Goal: Information Seeking & Learning: Check status

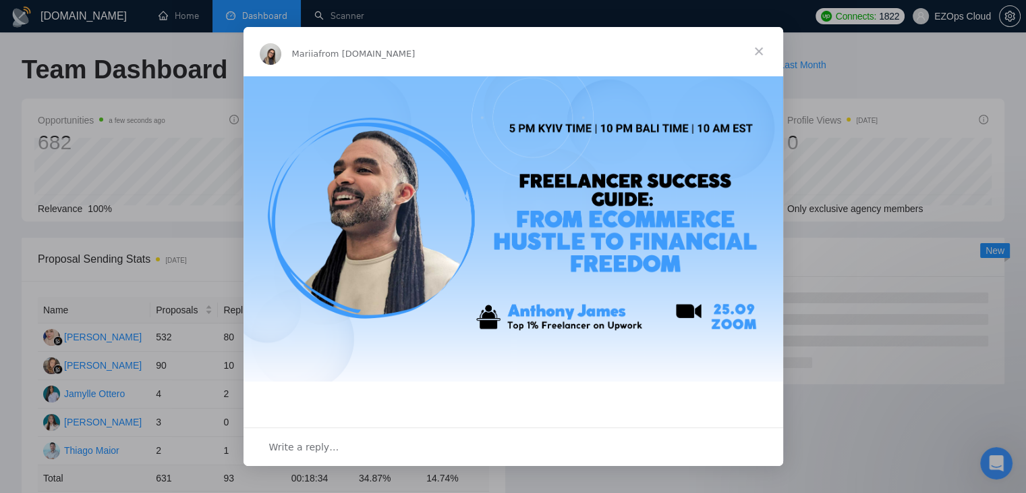
click at [753, 49] on span "Close" at bounding box center [759, 51] width 49 height 49
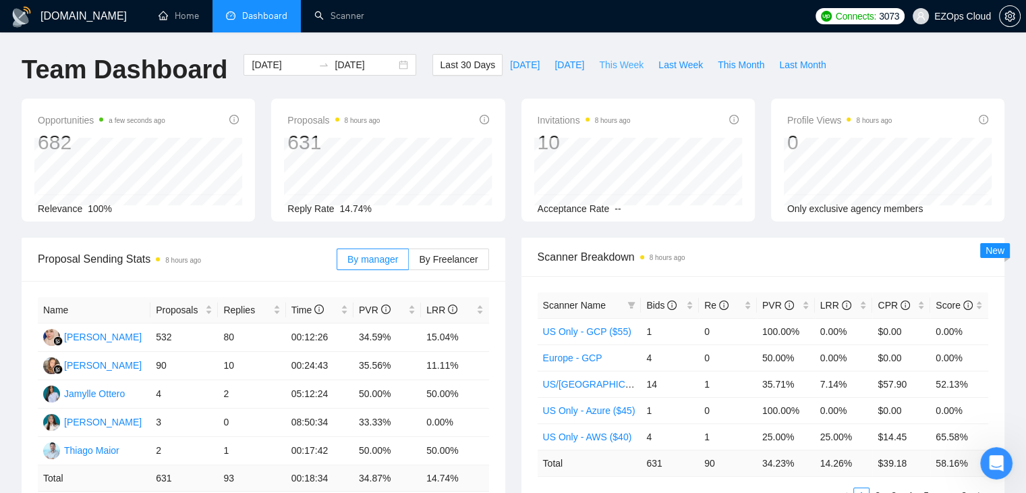
click at [613, 65] on span "This Week" at bounding box center [621, 64] width 45 height 15
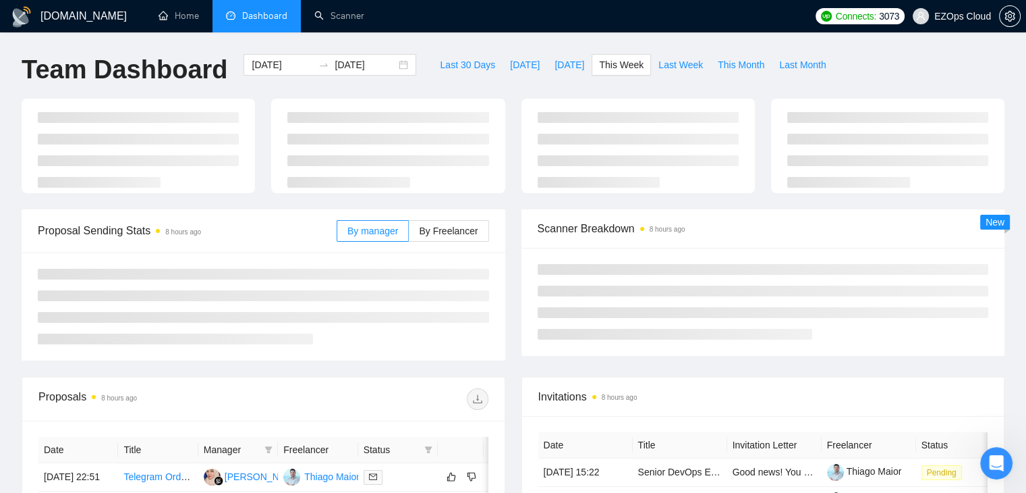
type input "[DATE]"
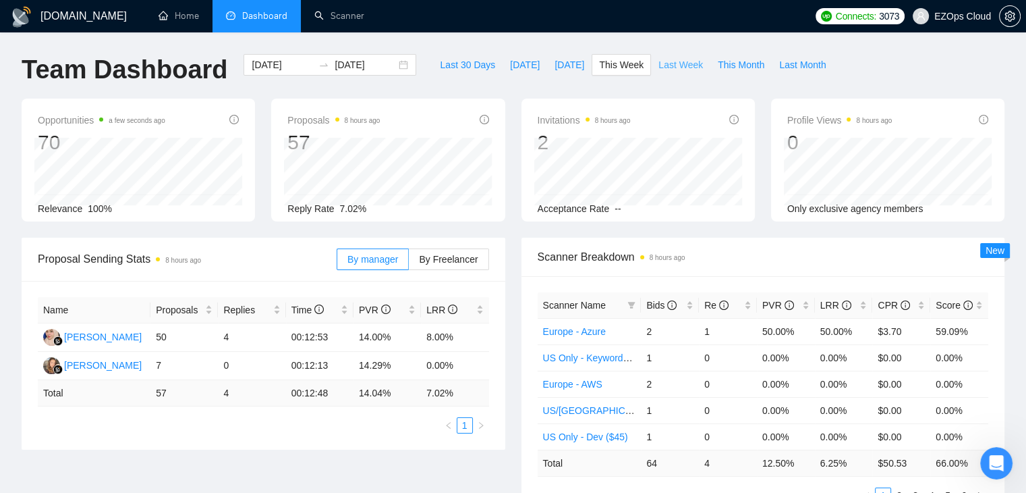
click at [678, 55] on button "Last Week" at bounding box center [680, 65] width 59 height 22
type input "[DATE]"
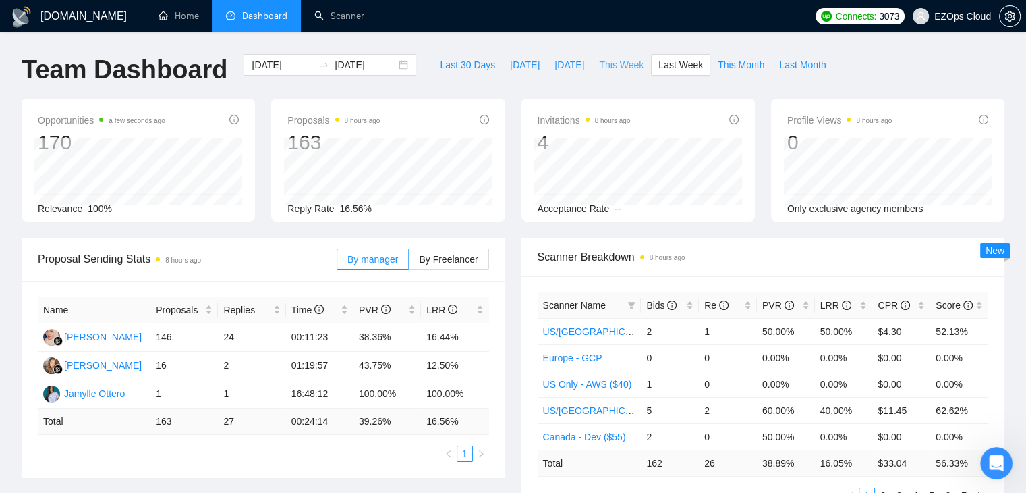
click at [599, 71] on span "This Week" at bounding box center [621, 64] width 45 height 15
type input "[DATE]"
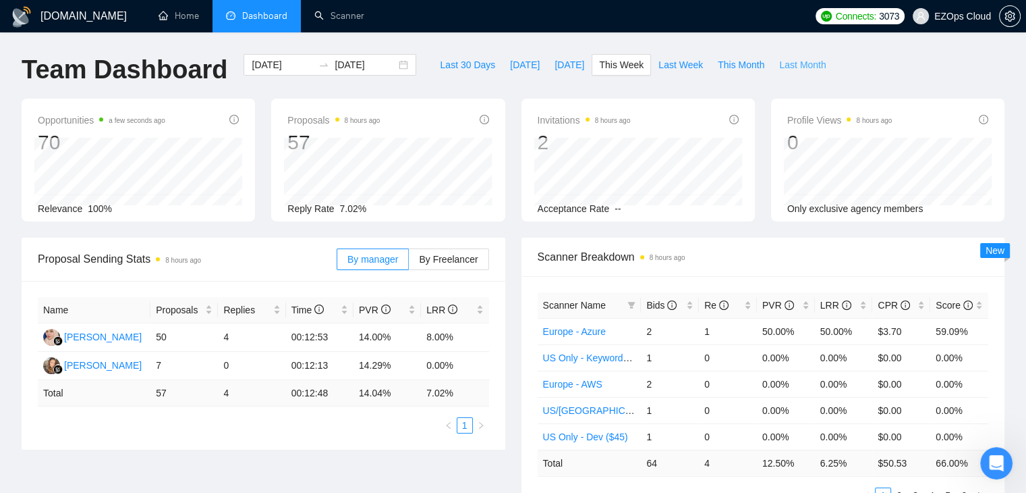
click at [779, 66] on span "Last Month" at bounding box center [802, 64] width 47 height 15
type input "[DATE]"
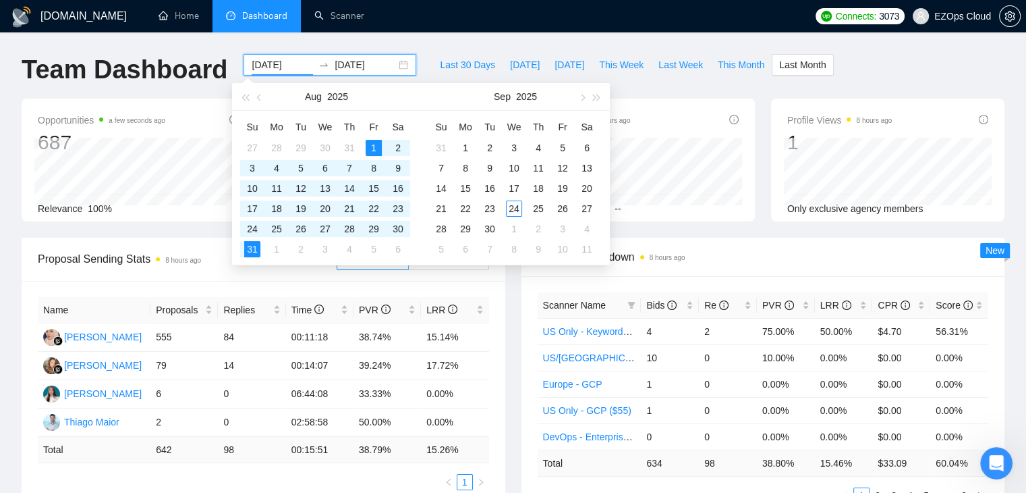
click at [283, 65] on input "[DATE]" at bounding box center [282, 64] width 61 height 15
type input "[DATE]"
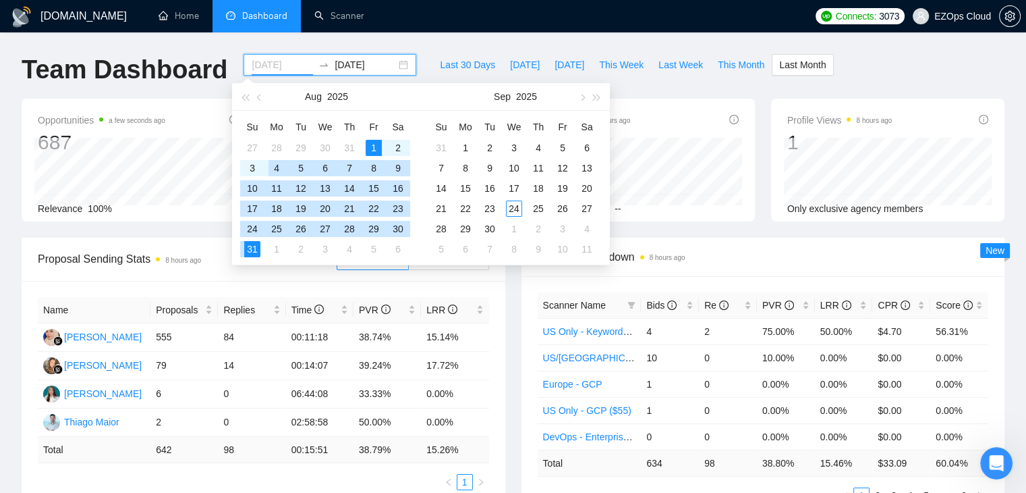
click at [277, 169] on div "4" at bounding box center [277, 168] width 16 height 16
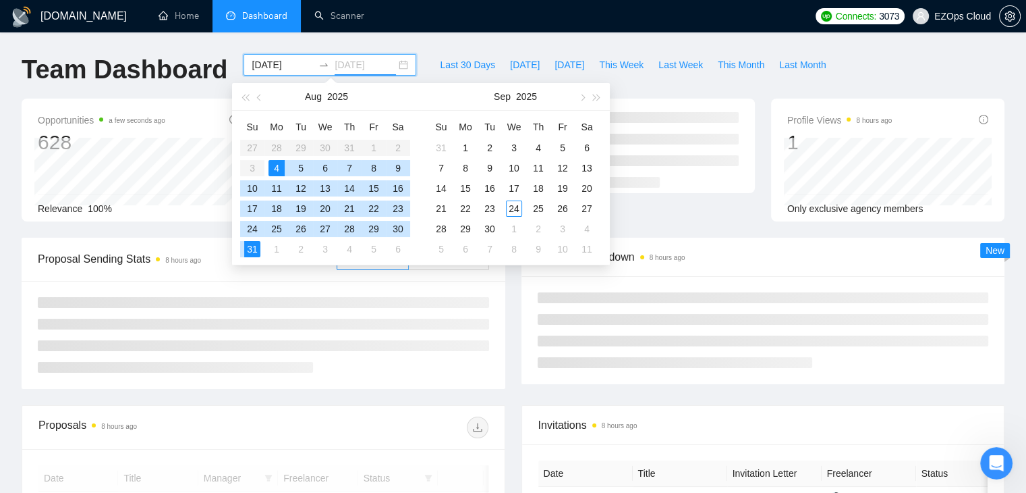
type input "[DATE]"
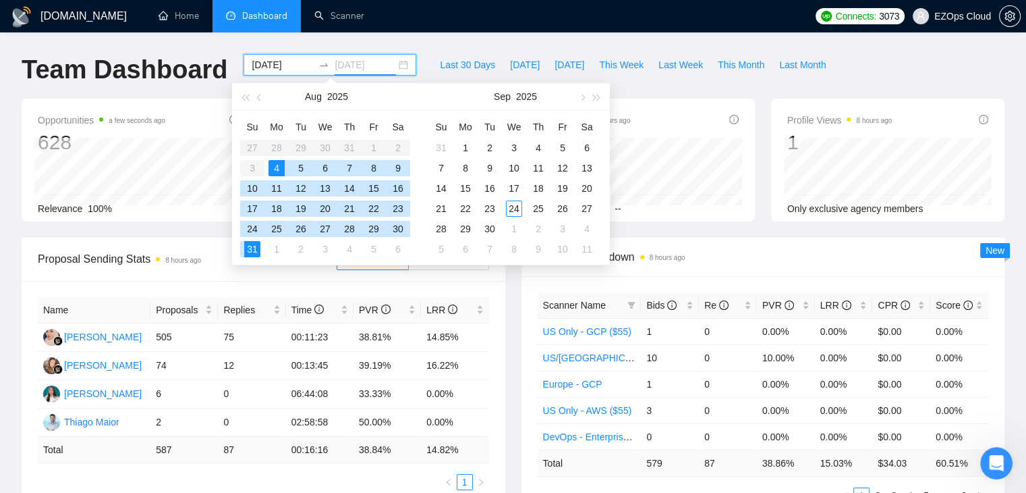
click at [254, 246] on div "31" at bounding box center [252, 249] width 16 height 16
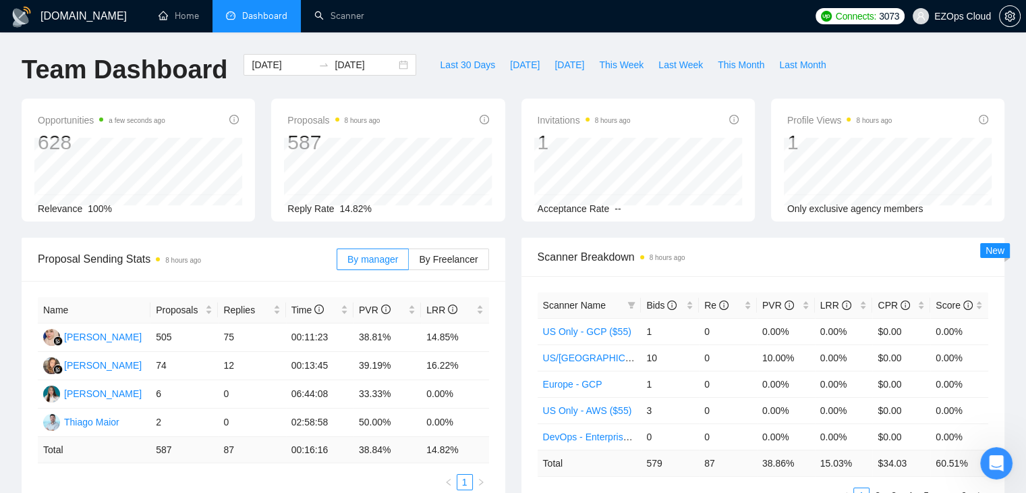
click at [840, 210] on span "Only exclusive agency members" at bounding box center [856, 208] width 136 height 11
click at [628, 300] on span at bounding box center [631, 305] width 13 height 20
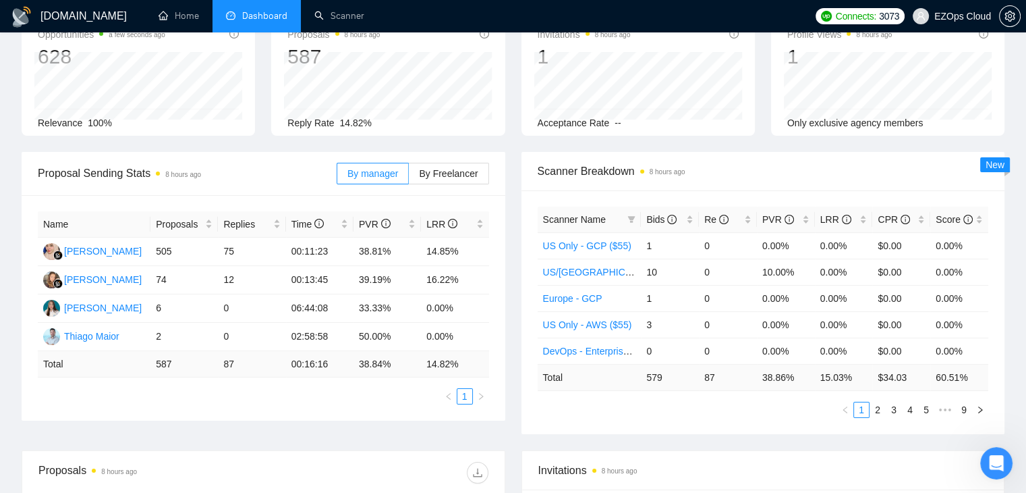
scroll to position [88, 0]
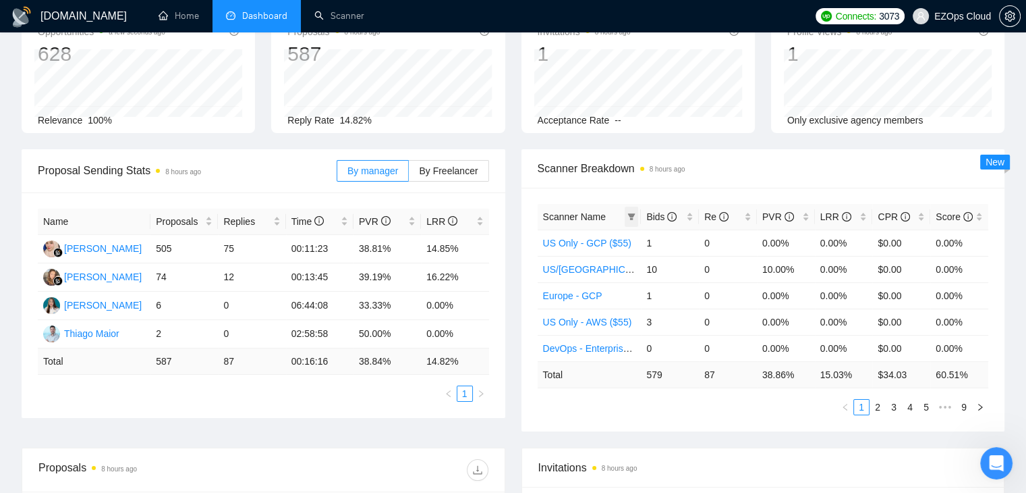
click at [636, 211] on span at bounding box center [631, 217] width 13 height 20
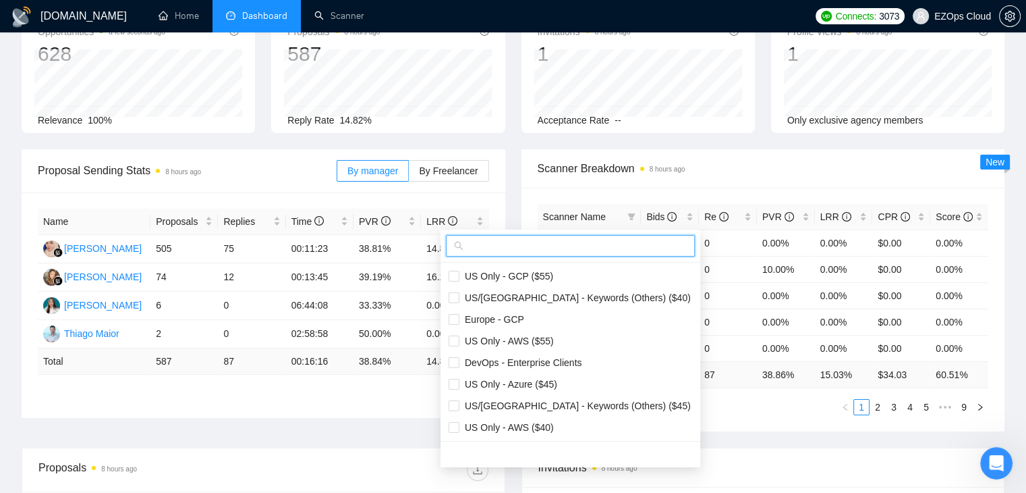
click at [540, 245] on input "text" at bounding box center [576, 245] width 221 height 15
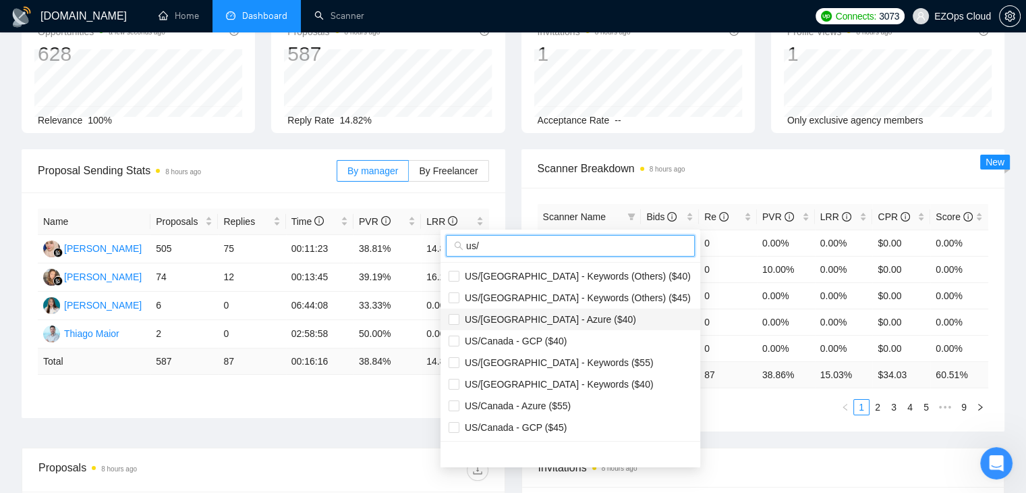
type input "us/"
click at [556, 315] on span "US/[GEOGRAPHIC_DATA] - Azure ($40)" at bounding box center [548, 319] width 177 height 11
checkbox input "true"
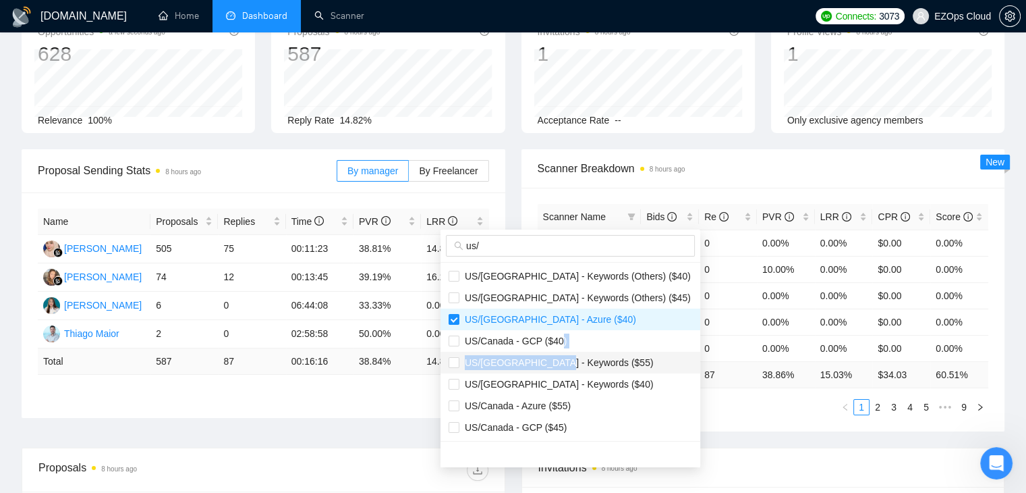
drag, startPoint x: 556, startPoint y: 335, endPoint x: 557, endPoint y: 360, distance: 24.3
click at [557, 360] on ul "US/[GEOGRAPHIC_DATA] - Keywords (Others) ($40) [GEOGRAPHIC_DATA]/[GEOGRAPHIC_DA…" at bounding box center [571, 352] width 260 height 178
click at [557, 360] on span "US/[GEOGRAPHIC_DATA] - Keywords ($55)" at bounding box center [557, 362] width 194 height 11
checkbox input "true"
click at [515, 341] on span "US/Canada - GCP ($40)" at bounding box center [513, 340] width 107 height 11
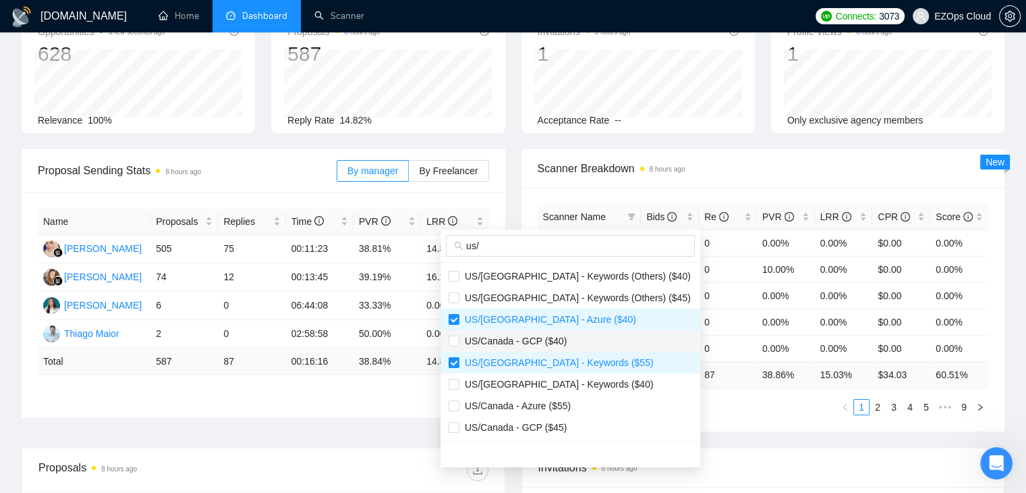
checkbox input "true"
click at [524, 379] on span "US/[GEOGRAPHIC_DATA] - Keywords ($40)" at bounding box center [557, 384] width 194 height 11
checkbox input "true"
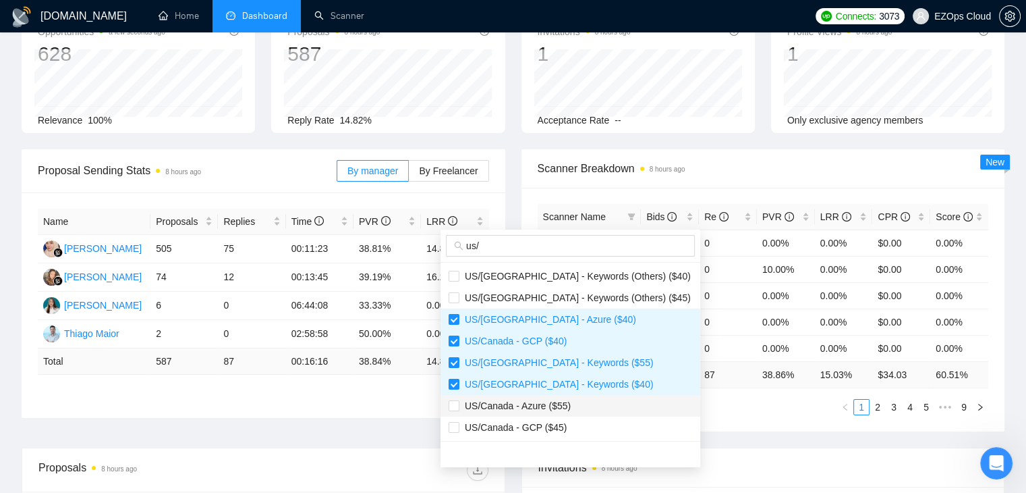
click at [531, 401] on span "US/Canada - Azure ($55)" at bounding box center [515, 405] width 111 height 11
checkbox input "true"
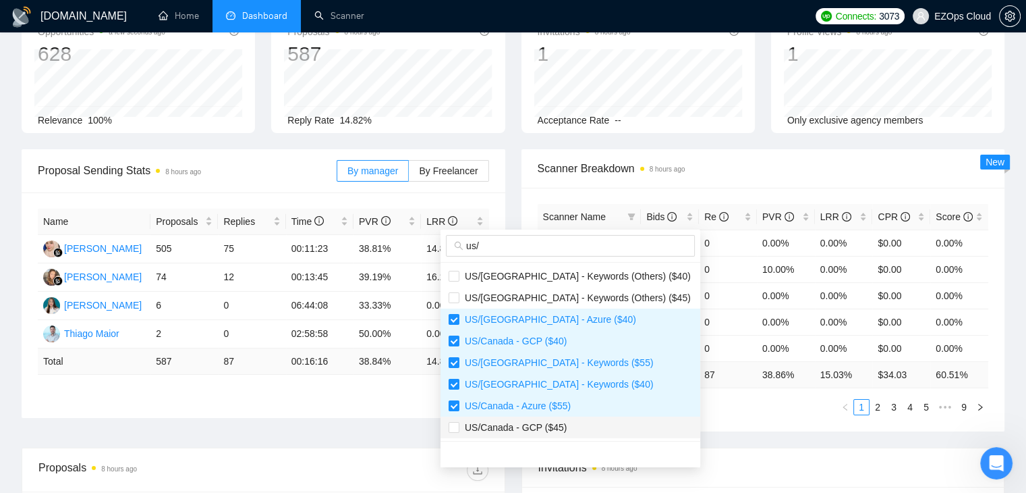
click at [534, 422] on span "US/Canada - GCP ($45)" at bounding box center [513, 427] width 107 height 11
checkbox input "true"
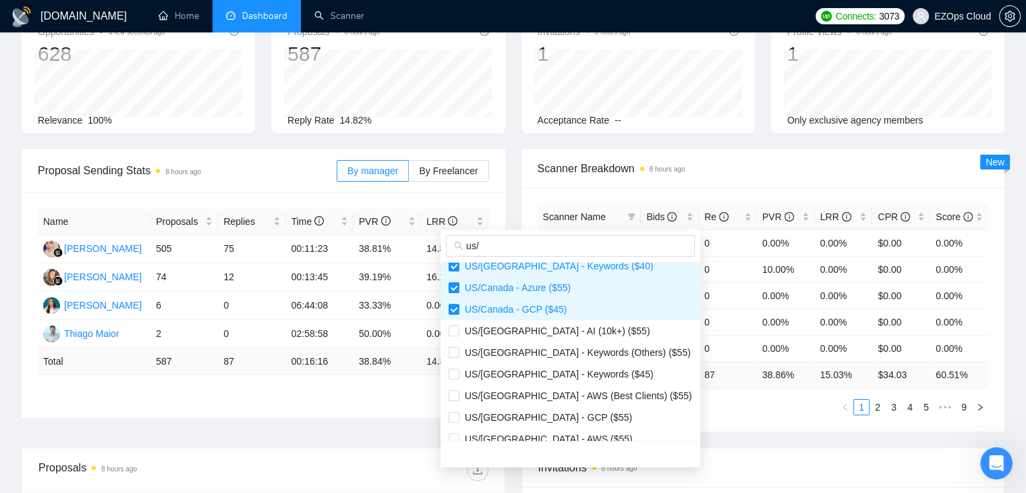
scroll to position [155, 0]
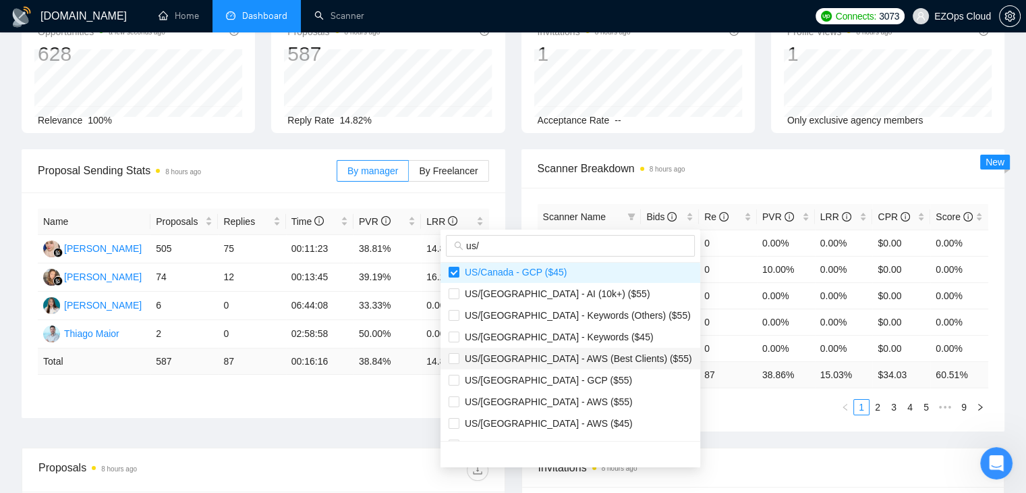
click at [487, 363] on span "US/[GEOGRAPHIC_DATA] - AWS (Best Clients) ($55)" at bounding box center [571, 358] width 244 height 15
checkbox input "true"
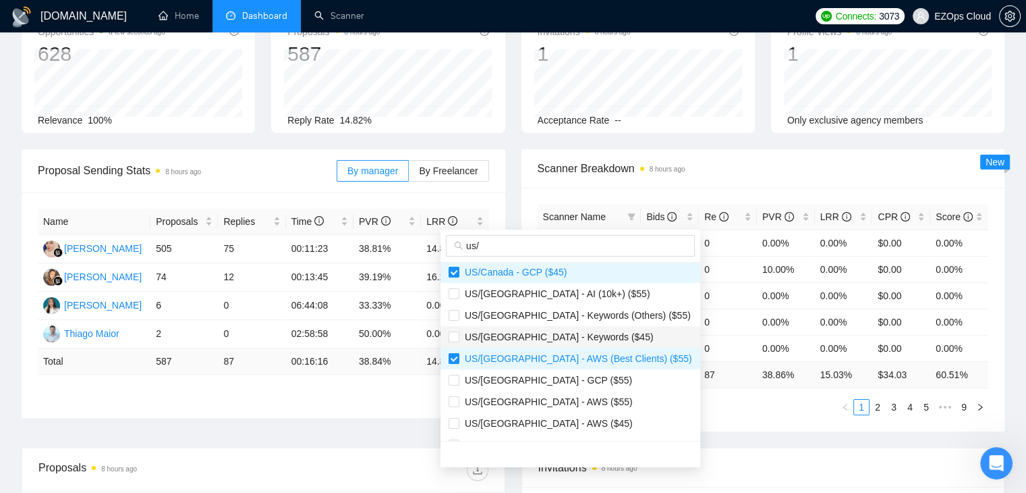
click at [486, 342] on span "US/[GEOGRAPHIC_DATA] - Keywords ($45)" at bounding box center [571, 336] width 244 height 15
checkbox input "true"
click at [497, 381] on span "US/[GEOGRAPHIC_DATA] - GCP ($55)" at bounding box center [546, 380] width 173 height 11
checkbox input "true"
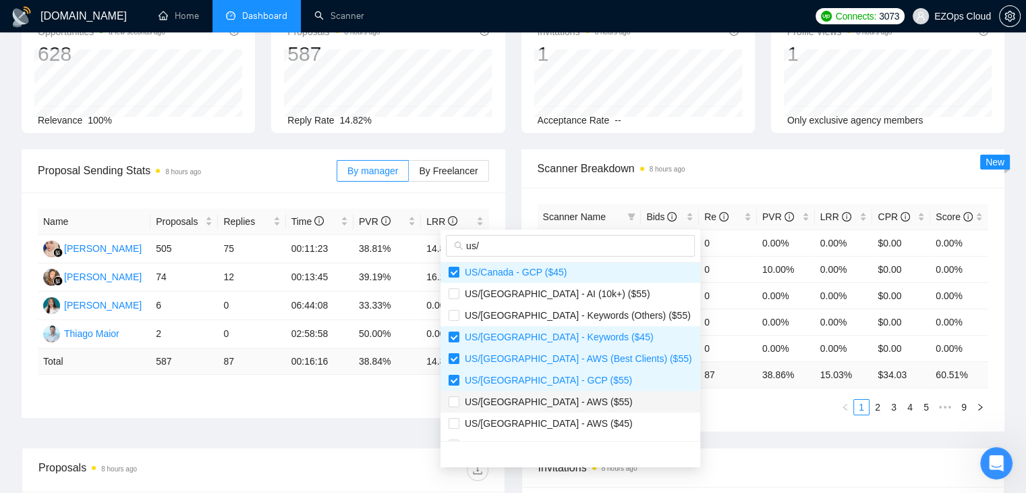
click at [499, 402] on span "US/[GEOGRAPHIC_DATA] - AWS ($55)" at bounding box center [546, 401] width 173 height 11
checkbox input "true"
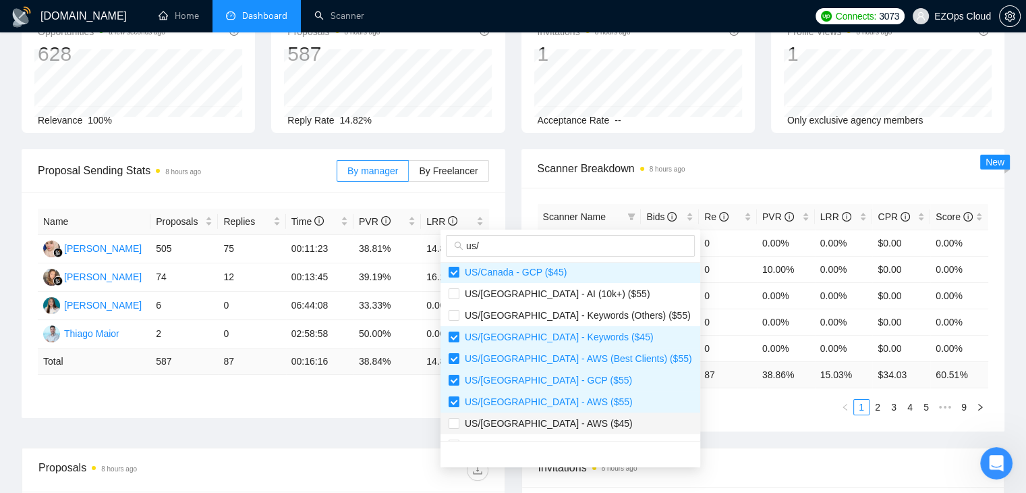
click at [503, 422] on span "US/[GEOGRAPHIC_DATA] - AWS ($45)" at bounding box center [546, 423] width 173 height 11
checkbox input "true"
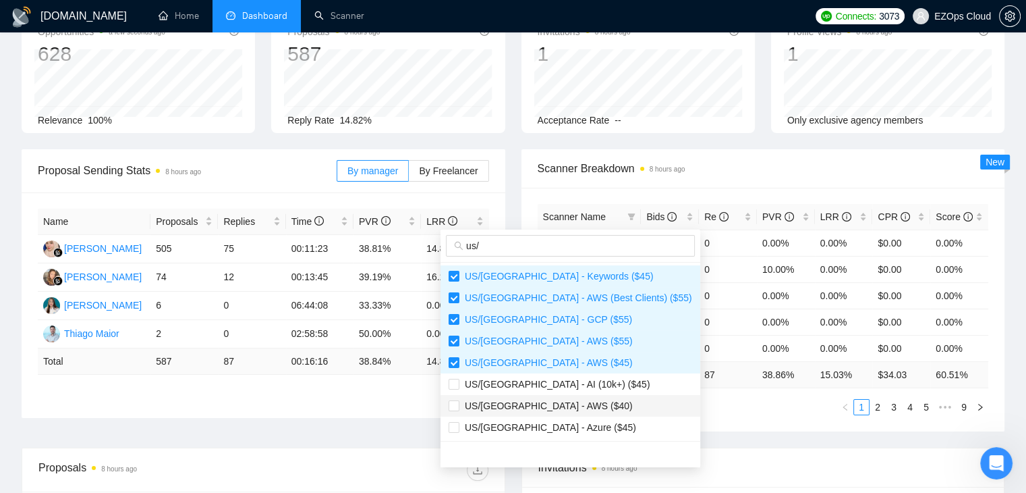
click at [476, 406] on span "US/[GEOGRAPHIC_DATA] - AWS ($40)" at bounding box center [546, 405] width 173 height 11
checkbox input "true"
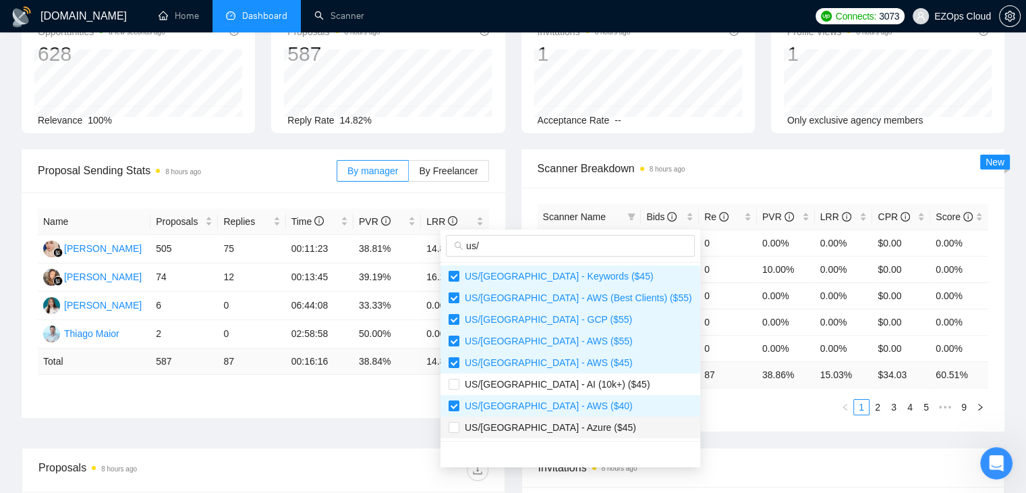
click at [478, 427] on span "US/[GEOGRAPHIC_DATA] - Azure ($45)" at bounding box center [548, 427] width 177 height 11
checkbox input "true"
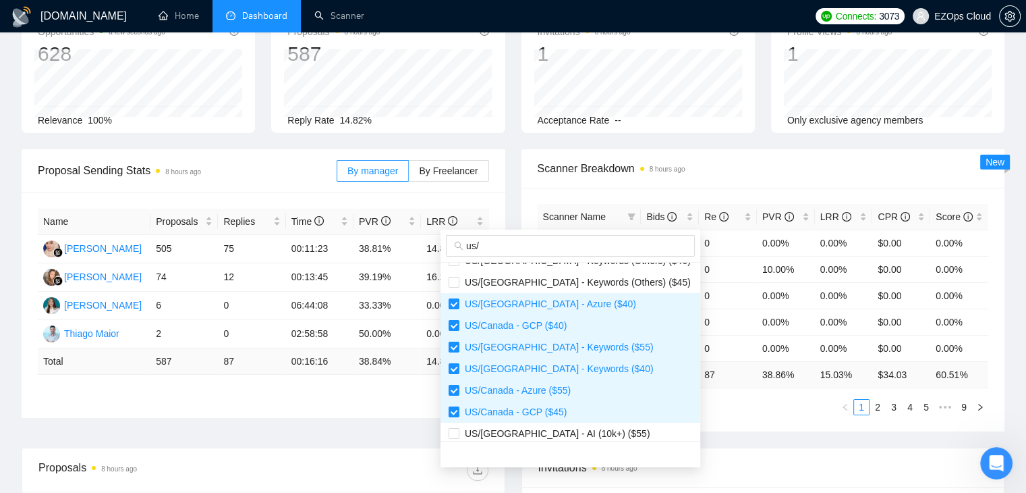
scroll to position [0, 0]
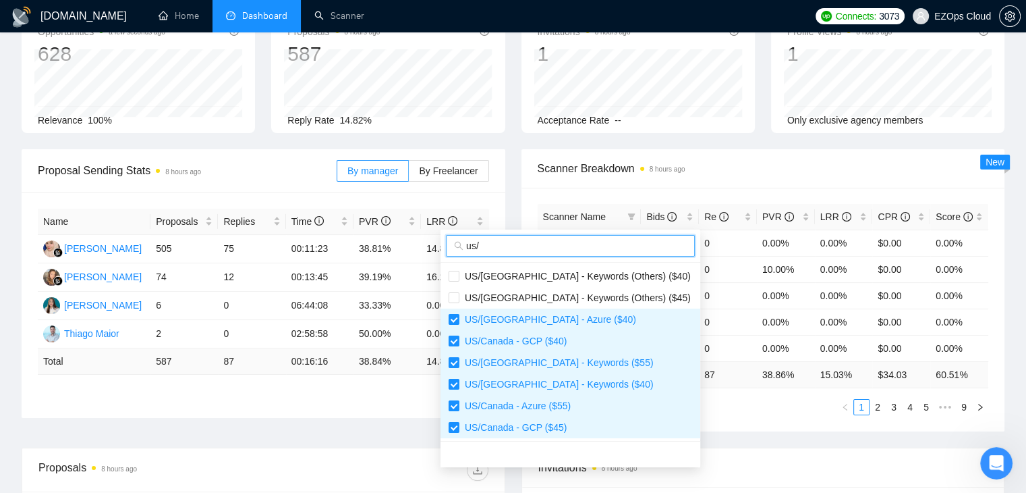
click at [575, 248] on input "us/" at bounding box center [576, 245] width 221 height 15
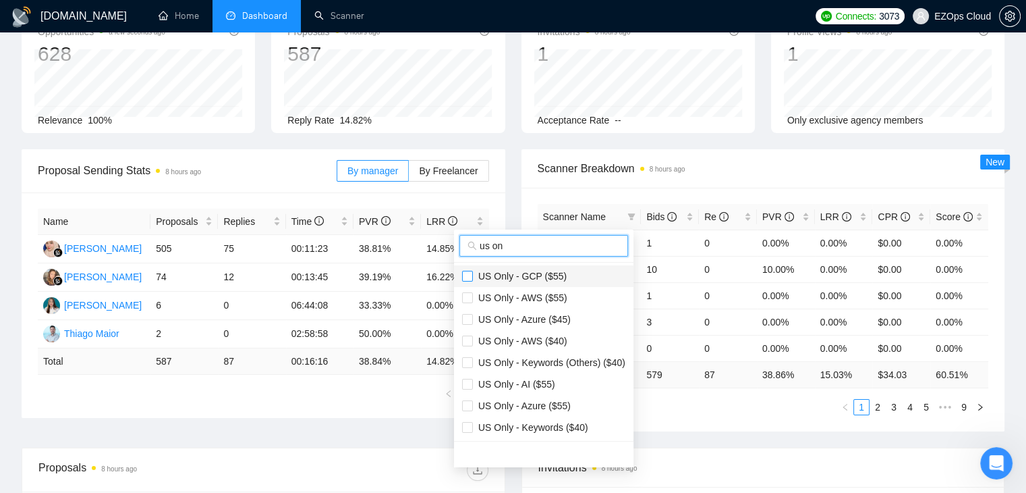
type input "us on"
click at [466, 271] on input "checkbox" at bounding box center [467, 276] width 11 height 11
checkbox input "true"
click at [473, 294] on span "US Only - AWS ($55)" at bounding box center [520, 297] width 94 height 11
checkbox input "true"
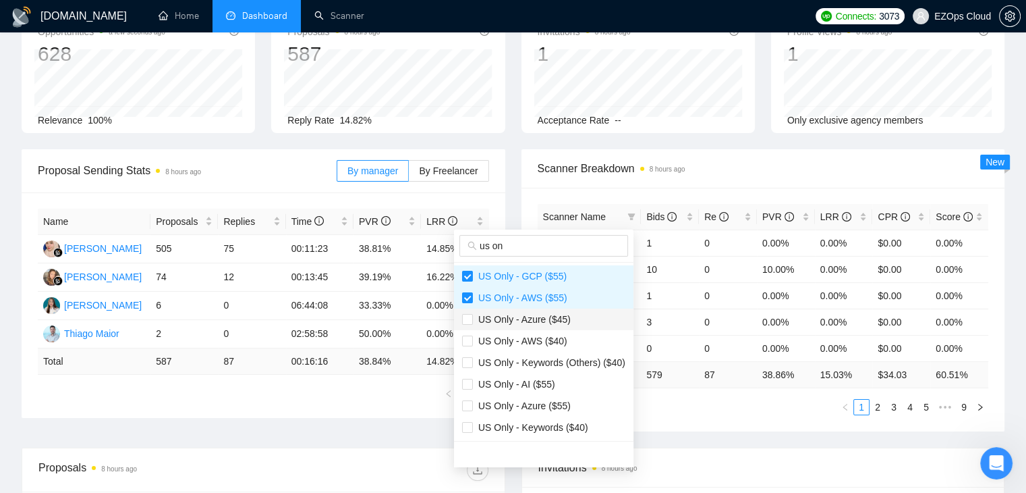
click at [478, 318] on span "US Only - Azure ($45)" at bounding box center [522, 319] width 98 height 11
checkbox input "true"
click at [480, 337] on span "US Only - AWS ($40)" at bounding box center [520, 340] width 94 height 11
checkbox input "true"
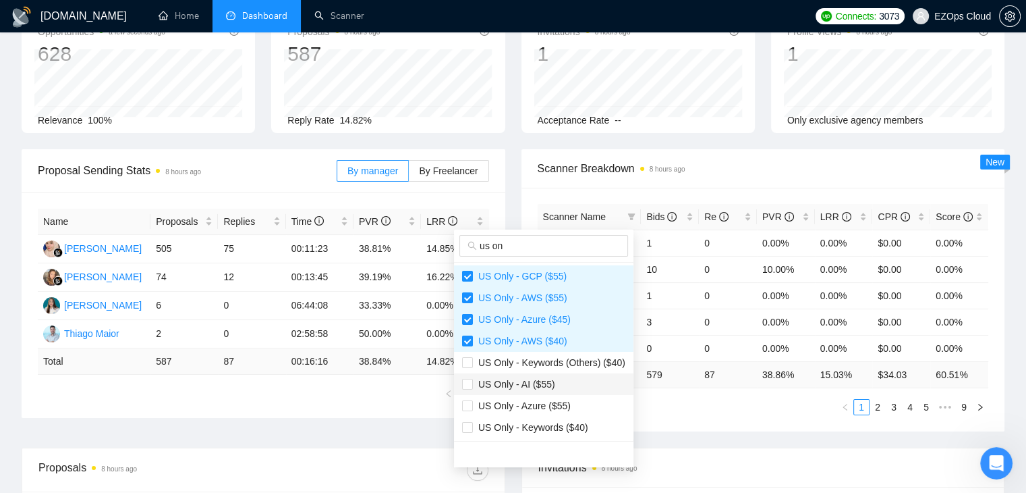
click at [480, 381] on span "US Only - AI ($55)" at bounding box center [514, 384] width 82 height 11
checkbox input "false"
click at [481, 403] on span "US Only - Azure ($55)" at bounding box center [522, 405] width 98 height 11
checkbox input "true"
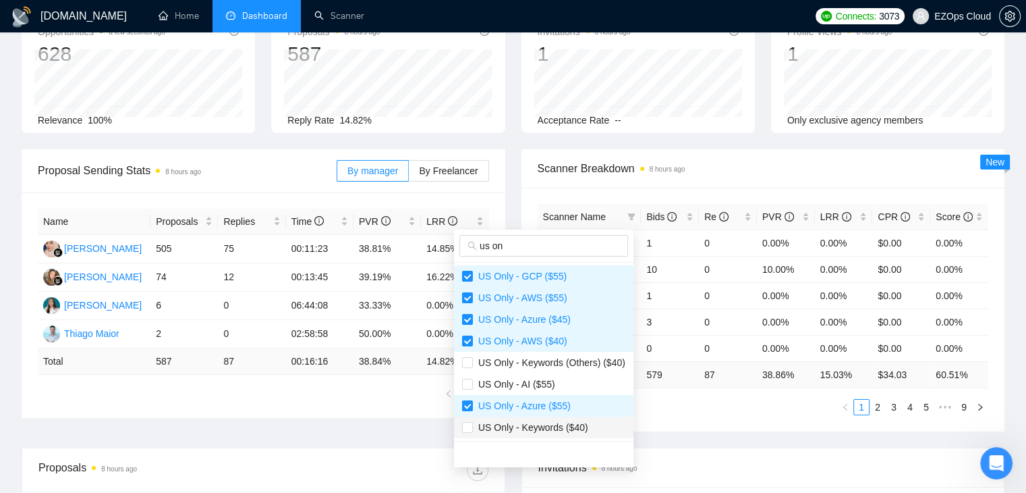
click at [521, 427] on span "US Only - Keywords ($40)" at bounding box center [530, 427] width 115 height 11
checkbox input "true"
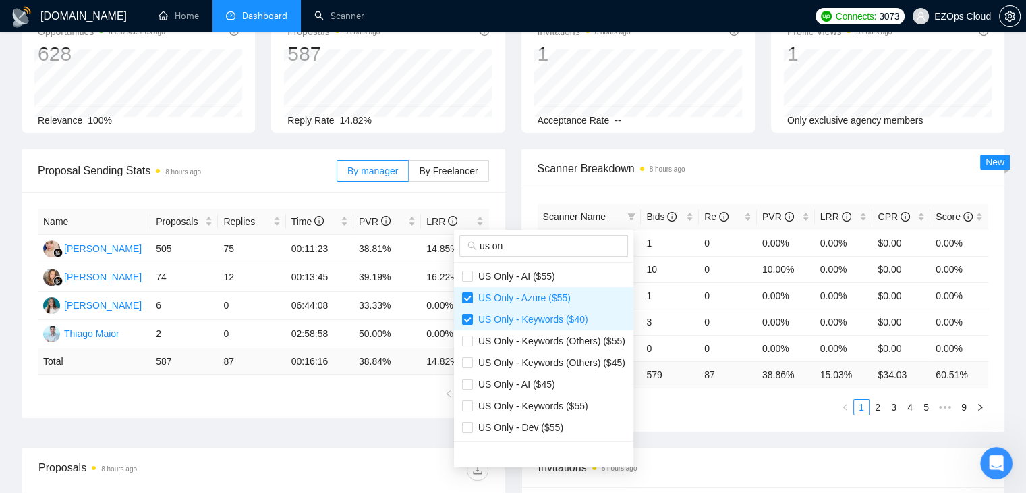
scroll to position [148, 0]
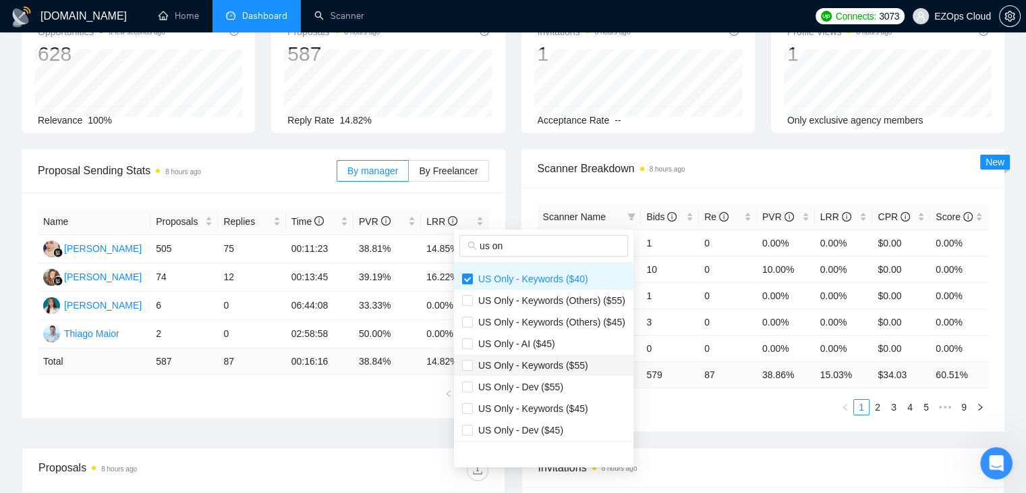
click at [521, 367] on span "US Only - Keywords ($55)" at bounding box center [530, 365] width 115 height 11
checkbox input "true"
click at [521, 408] on span "US Only - Keywords ($45)" at bounding box center [530, 408] width 115 height 11
checkbox input "true"
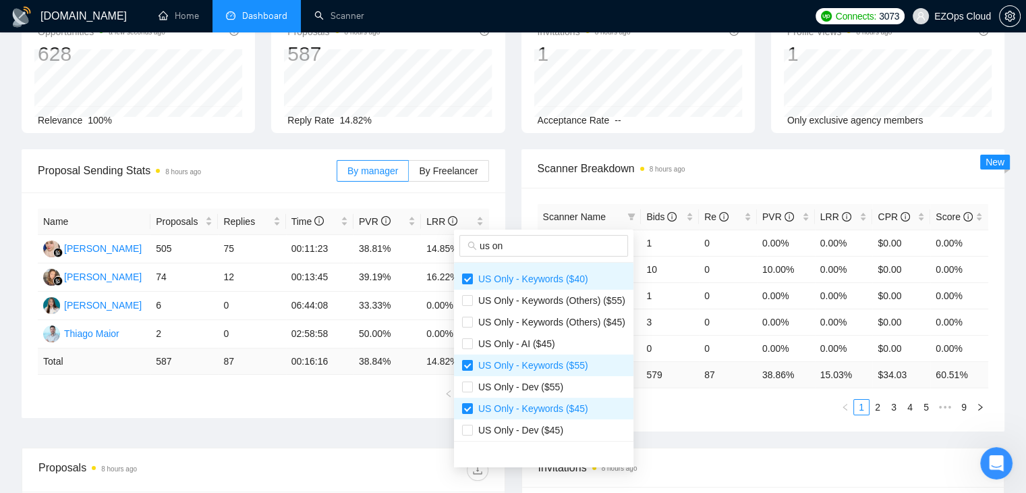
scroll to position [173, 0]
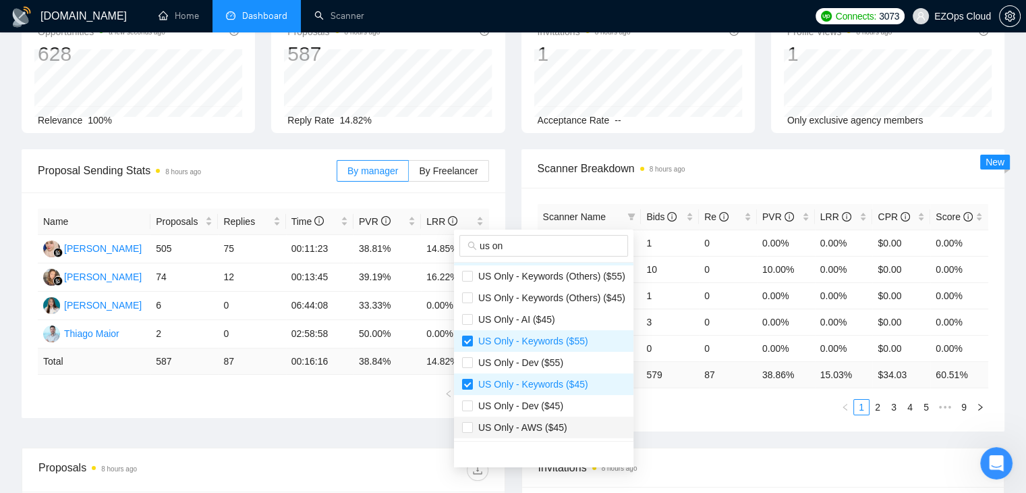
click at [527, 424] on span "US Only - AWS ($45)" at bounding box center [520, 427] width 94 height 11
checkbox input "true"
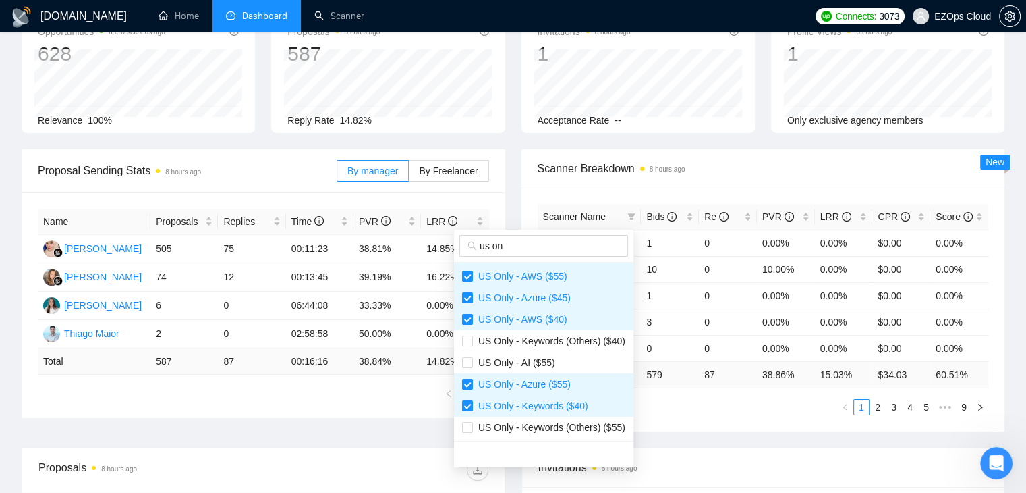
scroll to position [0, 0]
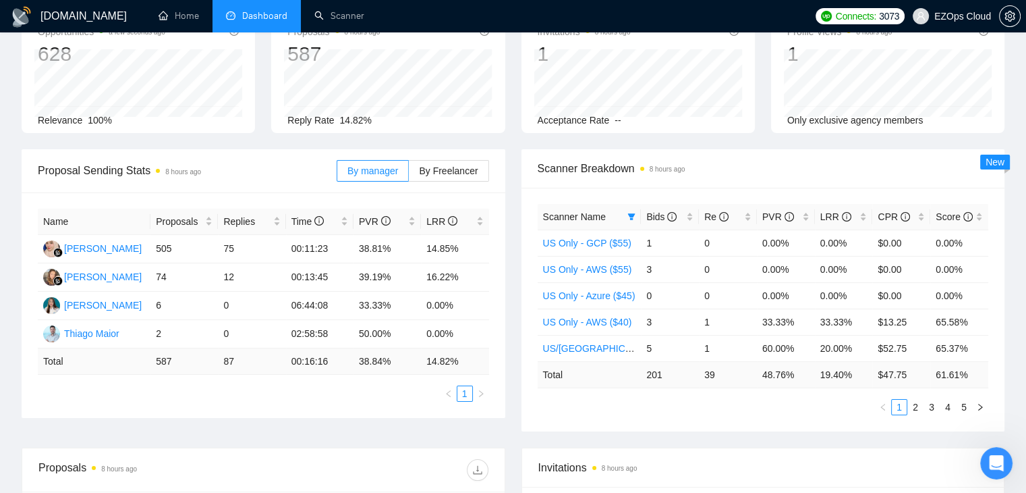
click at [664, 421] on div "Scanner Name Bids Re PVR LRR CPR Score US Only - GCP ($55) 1 0 0.00% 0.00% $0.0…" at bounding box center [764, 310] width 484 height 244
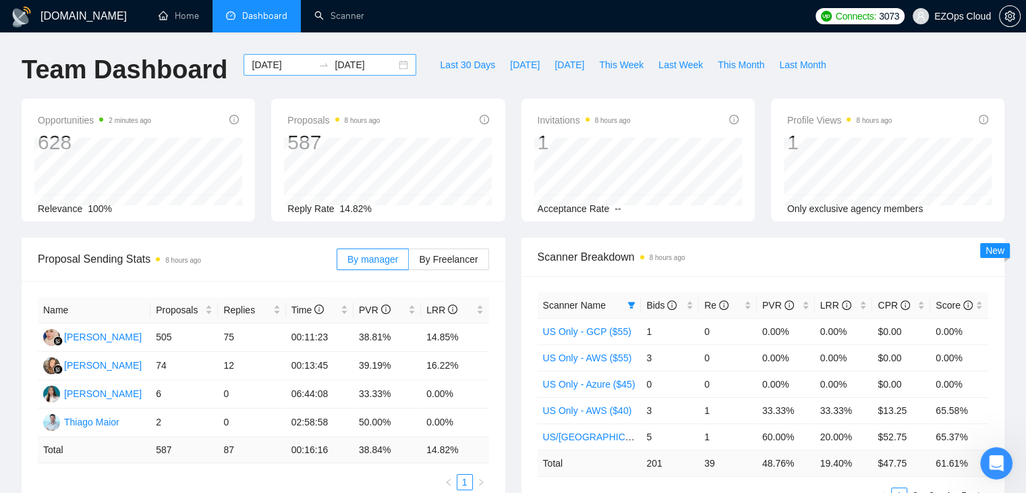
click at [252, 71] on input "[DATE]" at bounding box center [282, 64] width 61 height 15
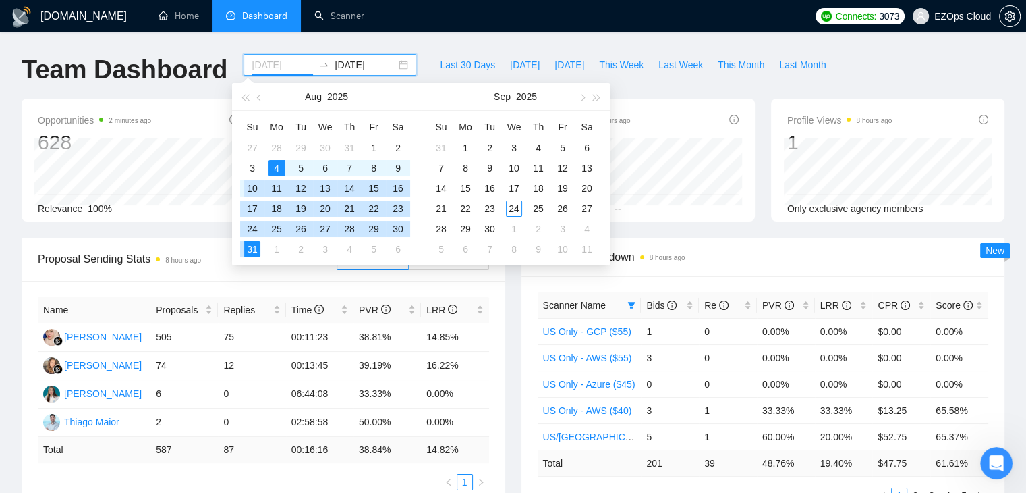
type input "[DATE]"
click at [272, 168] on div "4" at bounding box center [277, 168] width 16 height 16
type input "[DATE]"
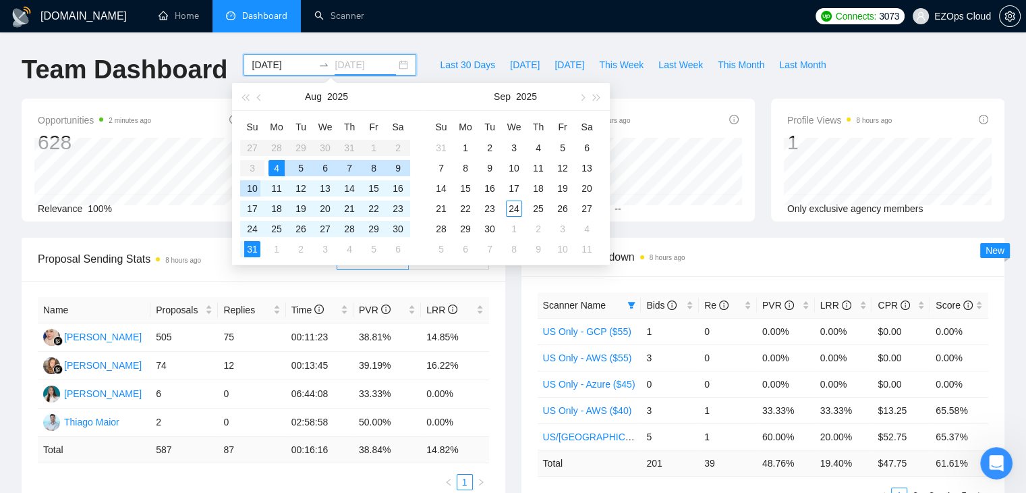
click at [256, 182] on div "10" at bounding box center [252, 188] width 16 height 16
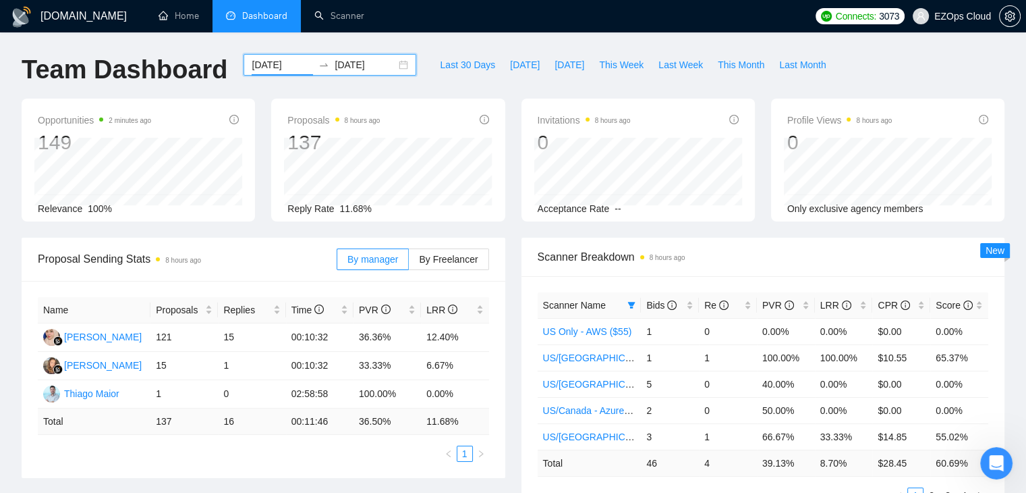
click at [281, 66] on input "[DATE]" at bounding box center [282, 64] width 61 height 15
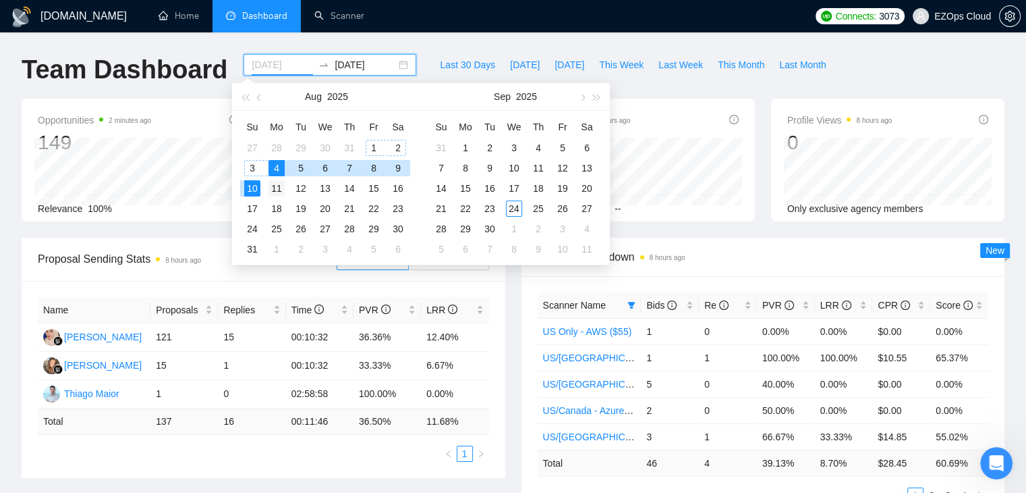
type input "[DATE]"
click at [273, 182] on div "11" at bounding box center [277, 188] width 16 height 16
type input "[DATE]"
click at [255, 206] on div "17" at bounding box center [252, 208] width 16 height 16
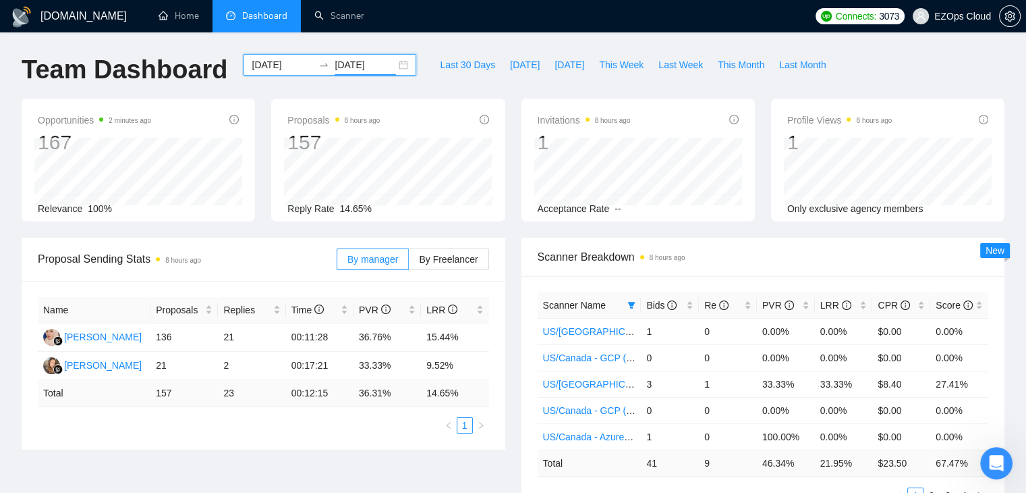
click at [252, 65] on input "[DATE]" at bounding box center [282, 64] width 61 height 15
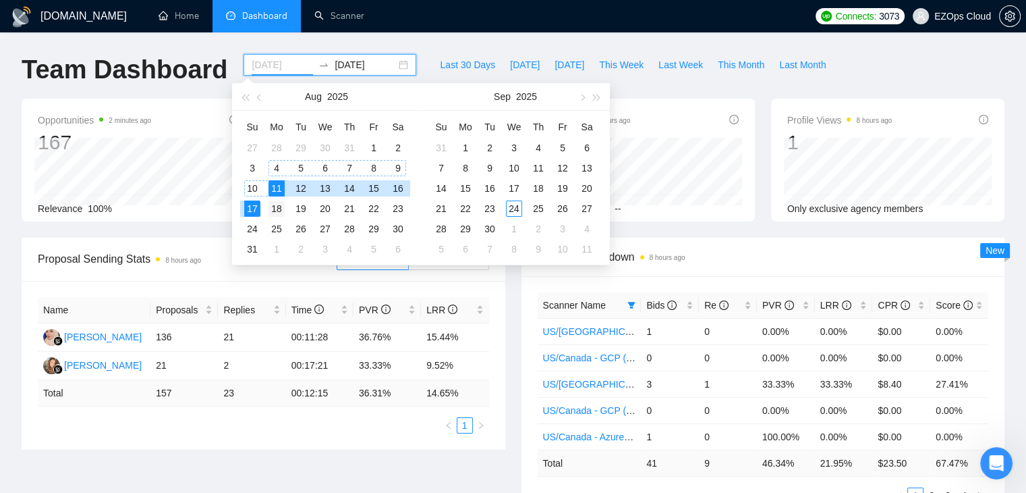
type input "[DATE]"
click at [272, 203] on div "18" at bounding box center [277, 208] width 16 height 16
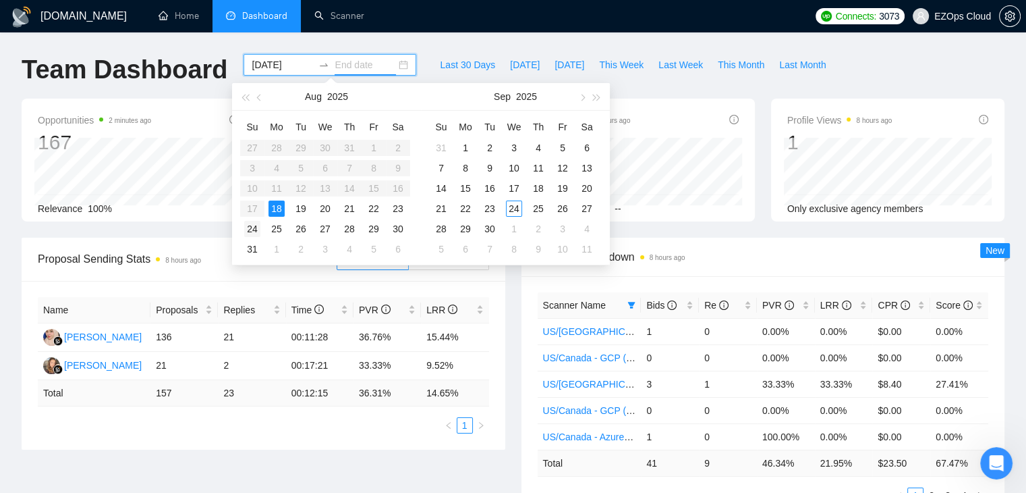
type input "[DATE]"
click at [250, 229] on div "24" at bounding box center [252, 229] width 16 height 16
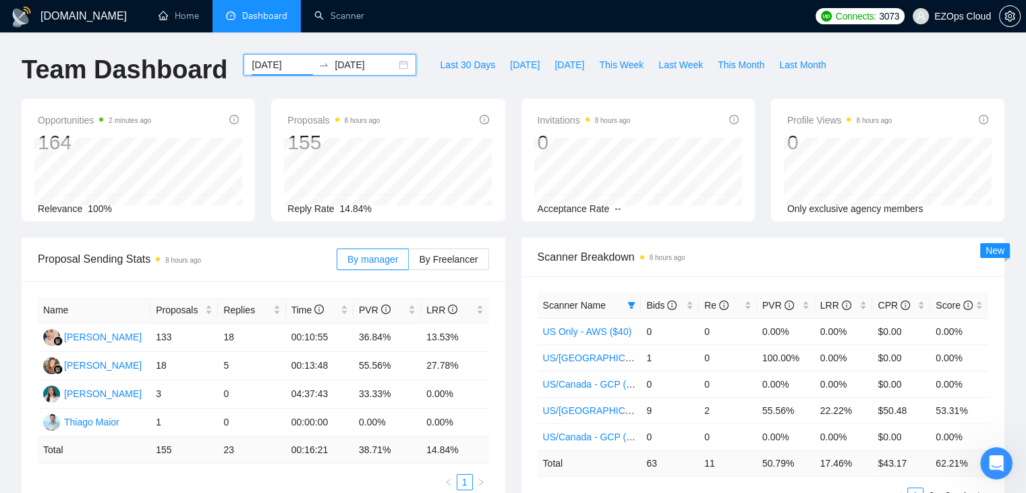
click at [283, 65] on input "[DATE]" at bounding box center [282, 64] width 61 height 15
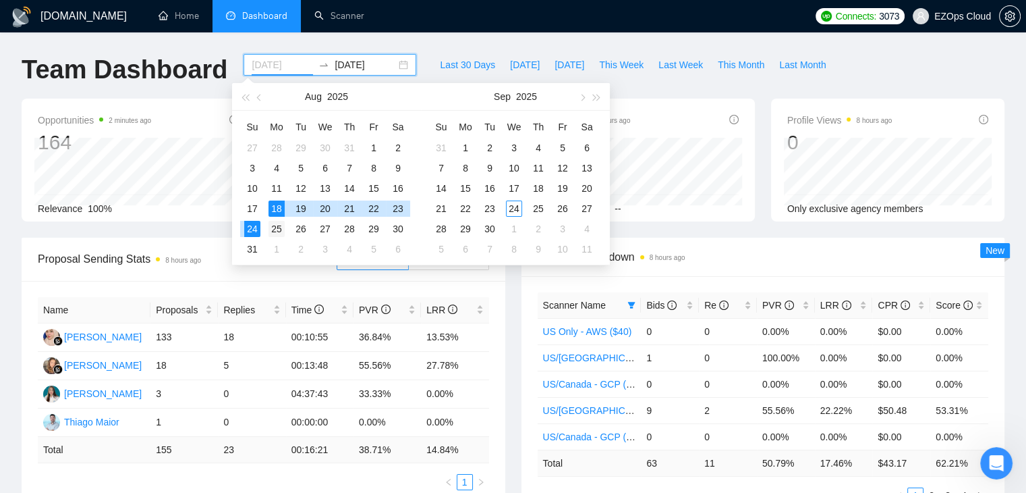
type input "[DATE]"
click at [273, 223] on div "25" at bounding box center [277, 229] width 16 height 16
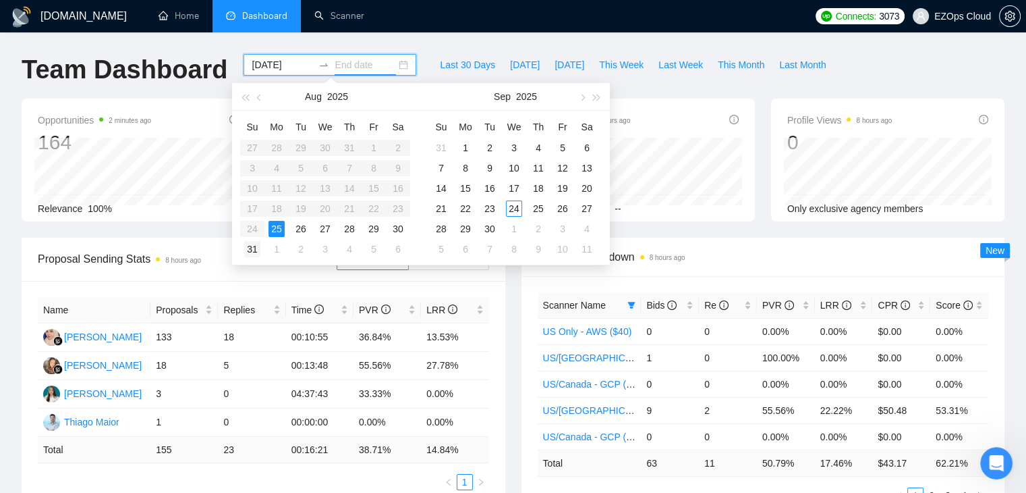
type input "[DATE]"
click at [250, 254] on div "31" at bounding box center [252, 249] width 16 height 16
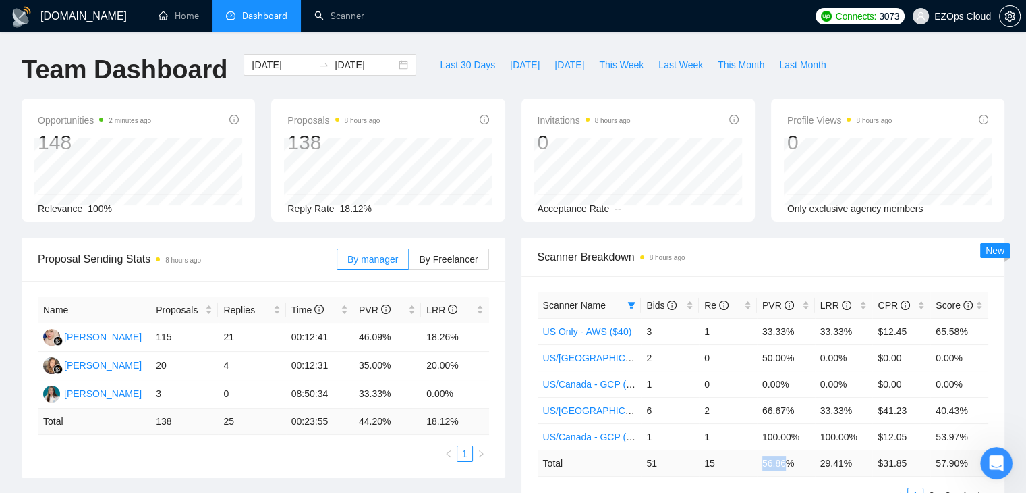
drag, startPoint x: 762, startPoint y: 460, endPoint x: 787, endPoint y: 460, distance: 25.0
click at [787, 460] on td "56.86 %" at bounding box center [786, 462] width 58 height 26
copy td "56.86"
click at [273, 64] on input "[DATE]" at bounding box center [282, 64] width 61 height 15
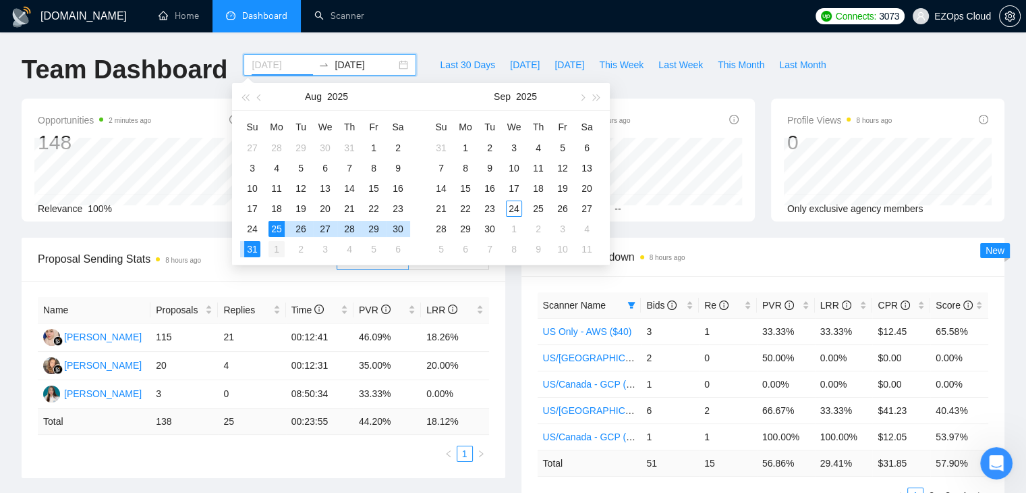
type input "[DATE]"
click at [273, 244] on div "1" at bounding box center [277, 249] width 16 height 16
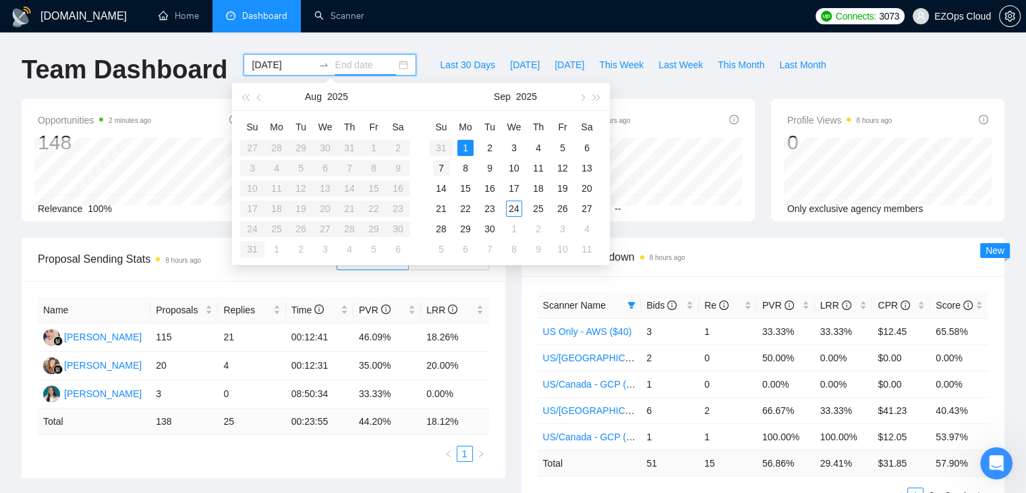
type input "[DATE]"
click at [443, 164] on div "7" at bounding box center [441, 168] width 16 height 16
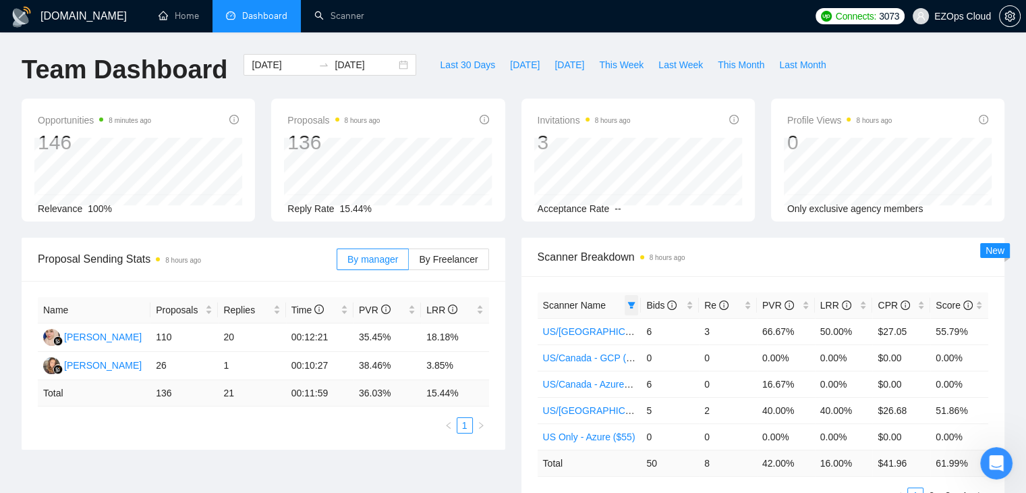
click at [632, 303] on icon "filter" at bounding box center [631, 305] width 7 height 7
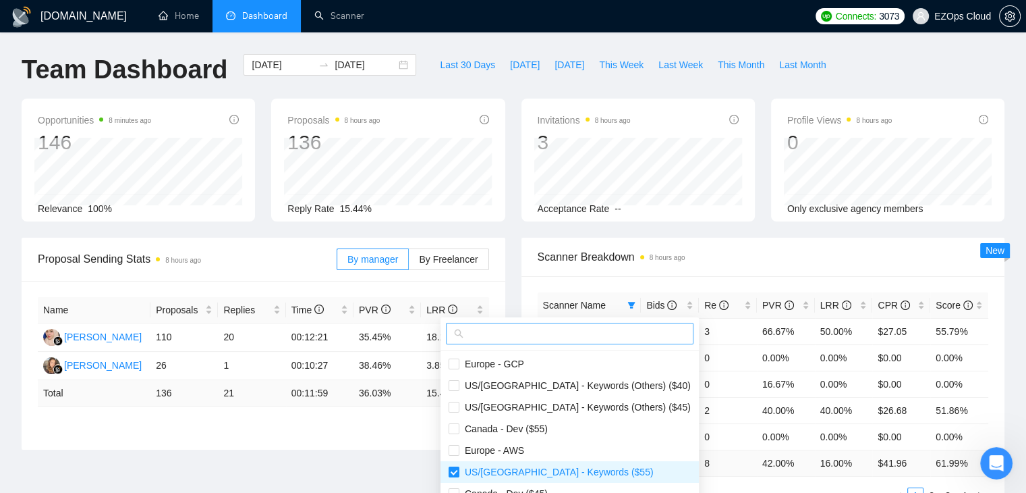
click at [515, 326] on input "text" at bounding box center [575, 333] width 219 height 15
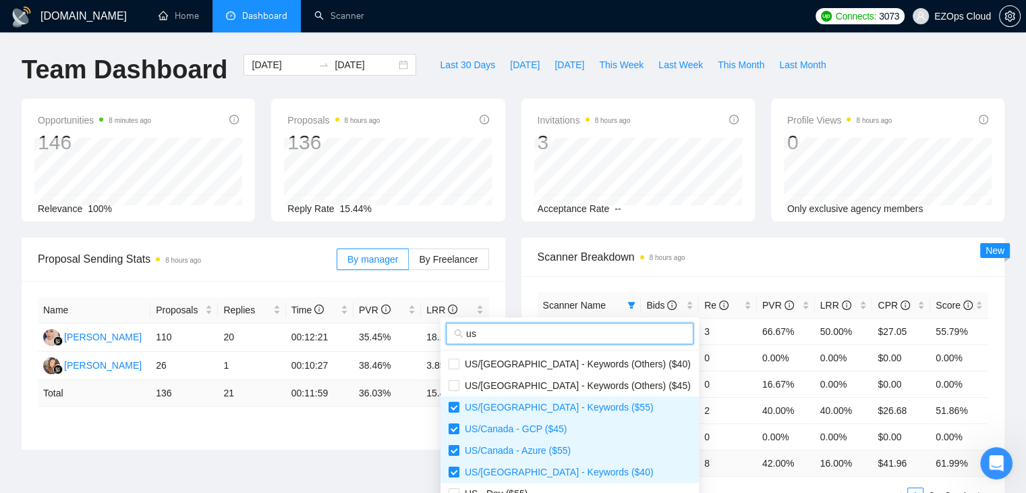
type input "us/"
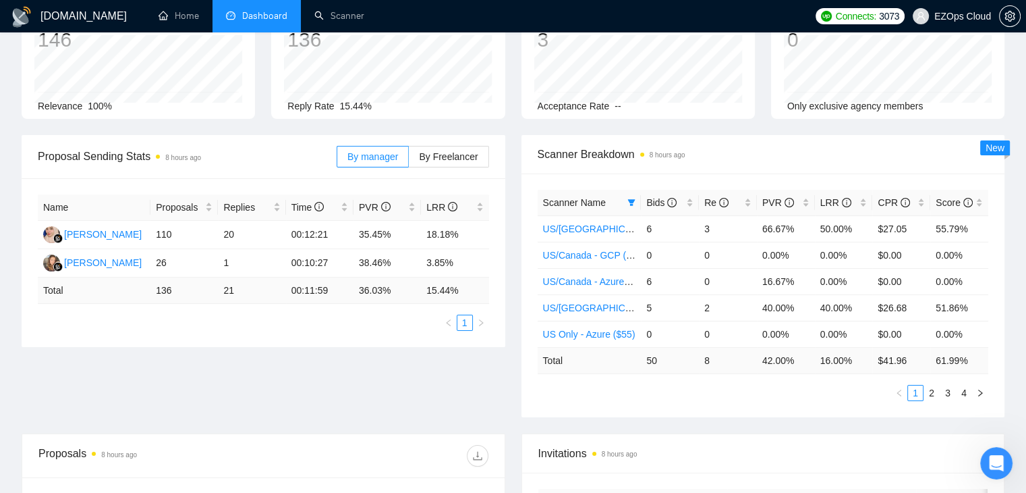
scroll to position [121, 0]
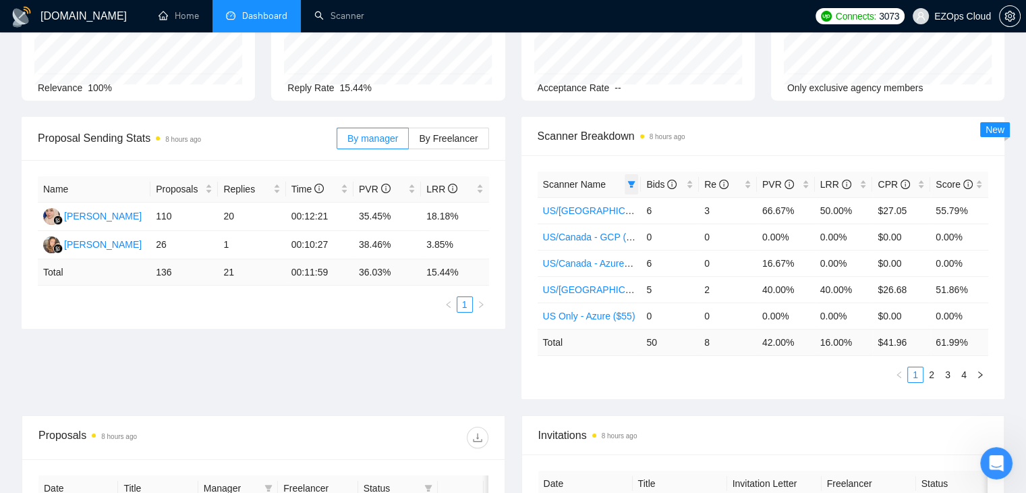
click at [633, 188] on span at bounding box center [631, 184] width 13 height 20
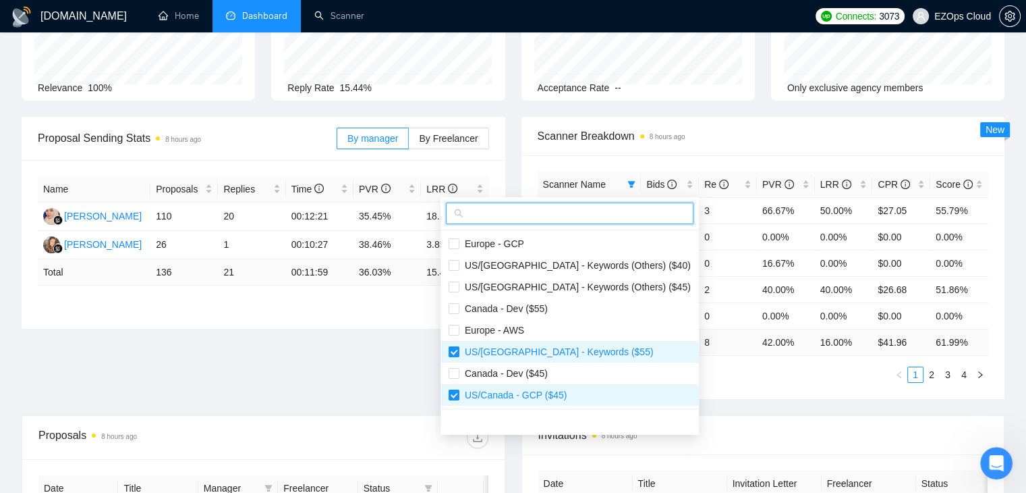
click at [551, 209] on input "text" at bounding box center [575, 213] width 219 height 15
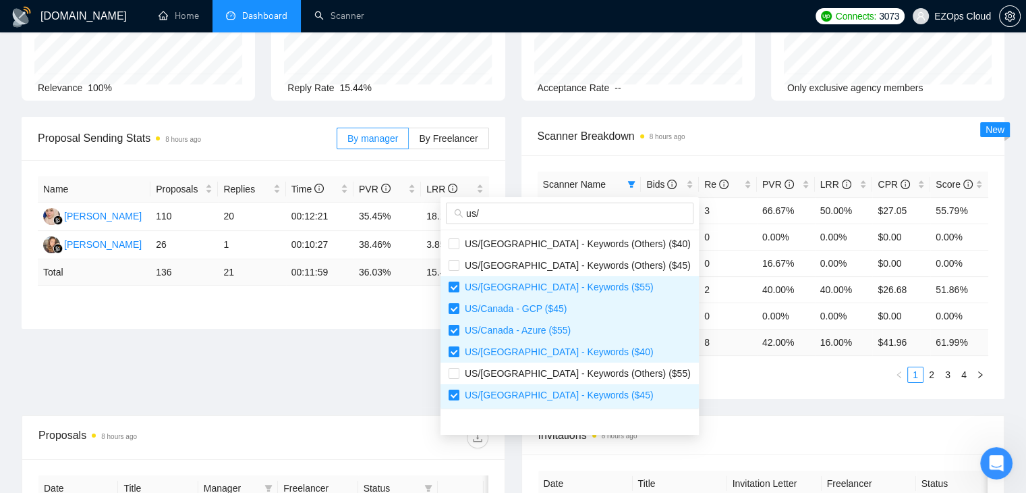
scroll to position [108, 0]
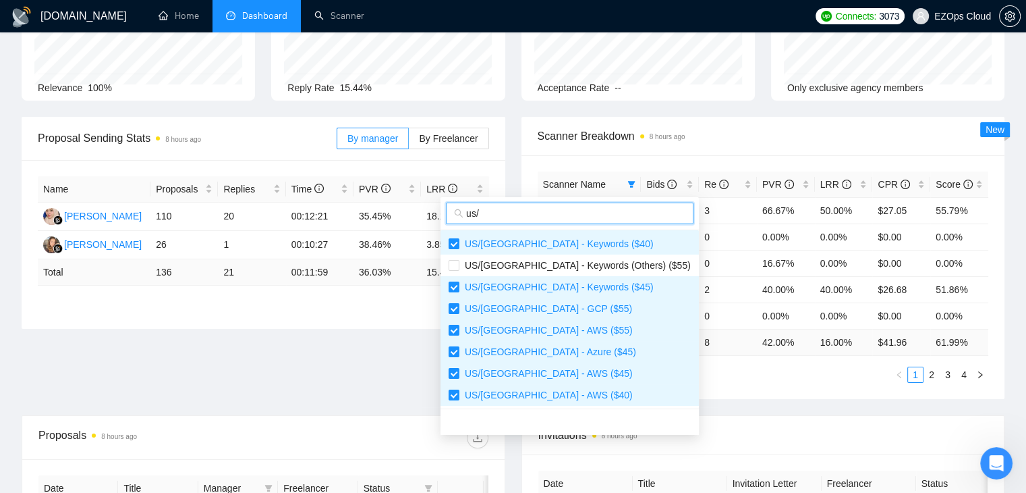
click at [559, 217] on input "us/" at bounding box center [575, 213] width 219 height 15
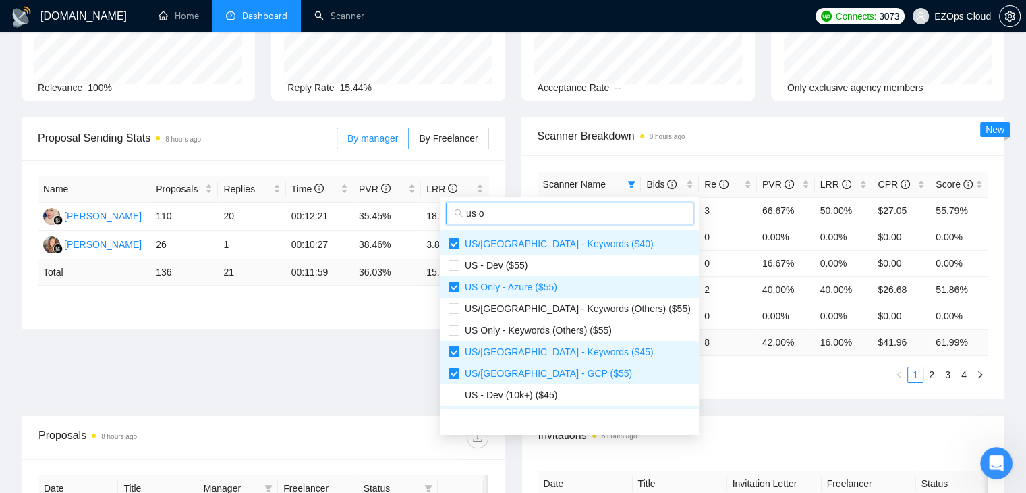
scroll to position [22, 0]
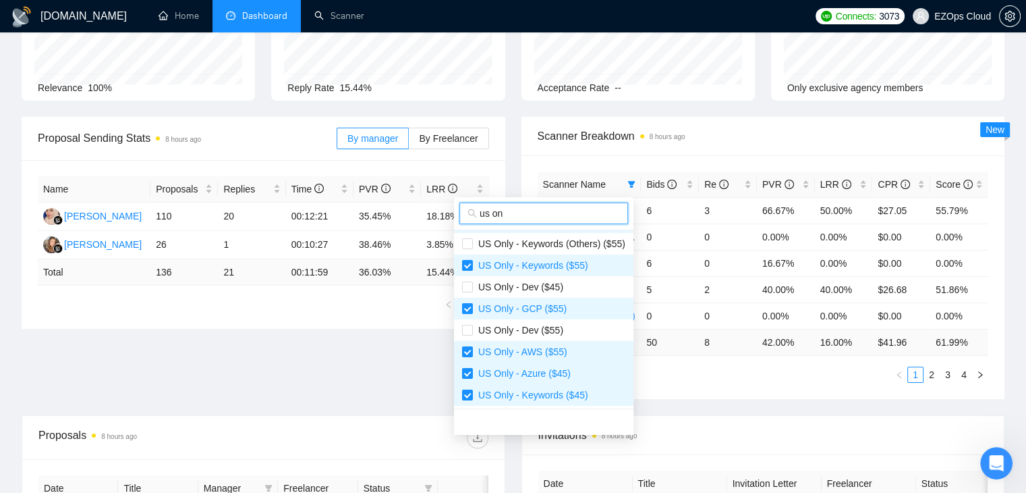
type input "us on"
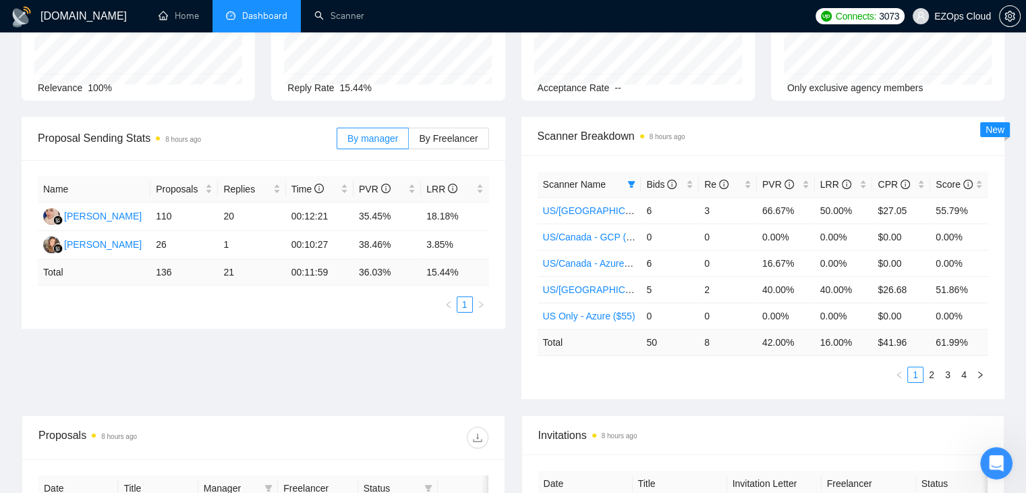
click at [712, 416] on div "Invitations 8 hours ago" at bounding box center [764, 435] width 450 height 38
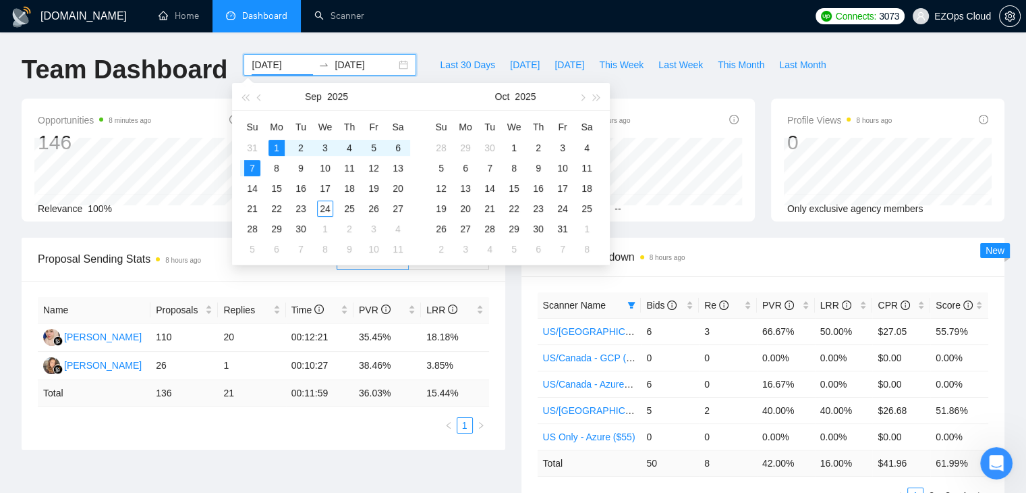
click at [283, 65] on input "[DATE]" at bounding box center [282, 64] width 61 height 15
type input "[DATE]"
click at [276, 167] on div "8" at bounding box center [277, 168] width 16 height 16
type input "[DATE]"
click at [256, 190] on div "14" at bounding box center [252, 188] width 16 height 16
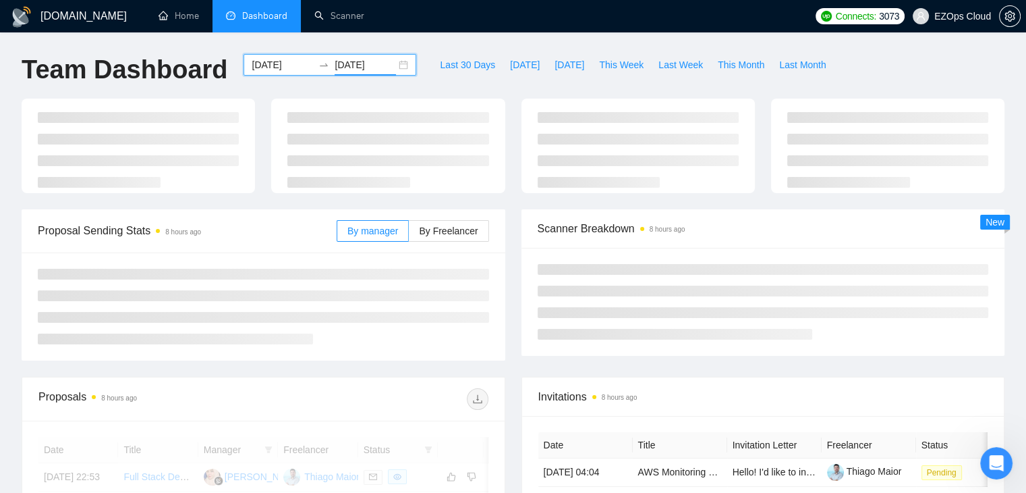
click at [907, 83] on div "Team Dashboard [DATE] [DATE] Last 30 Days [DATE] [DATE] This Week Last Week Thi…" at bounding box center [512, 76] width 999 height 45
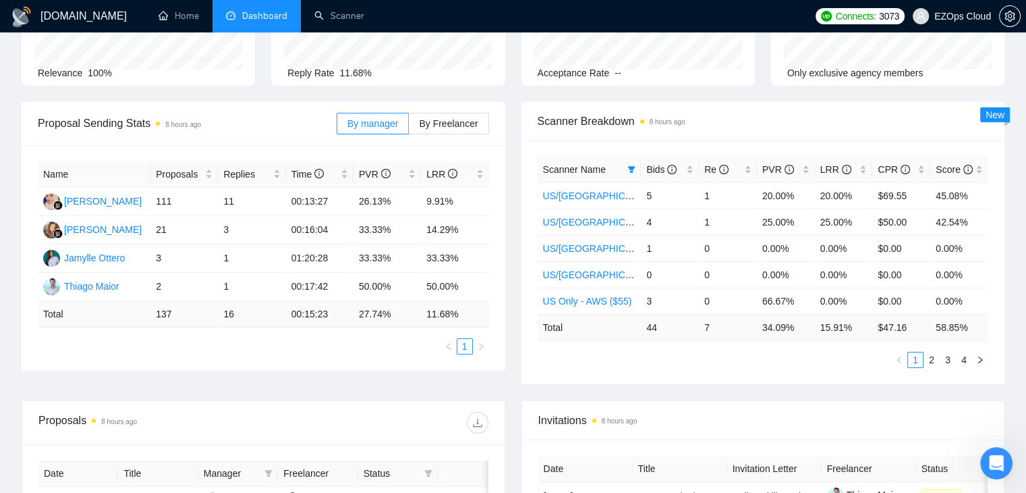
scroll to position [140, 0]
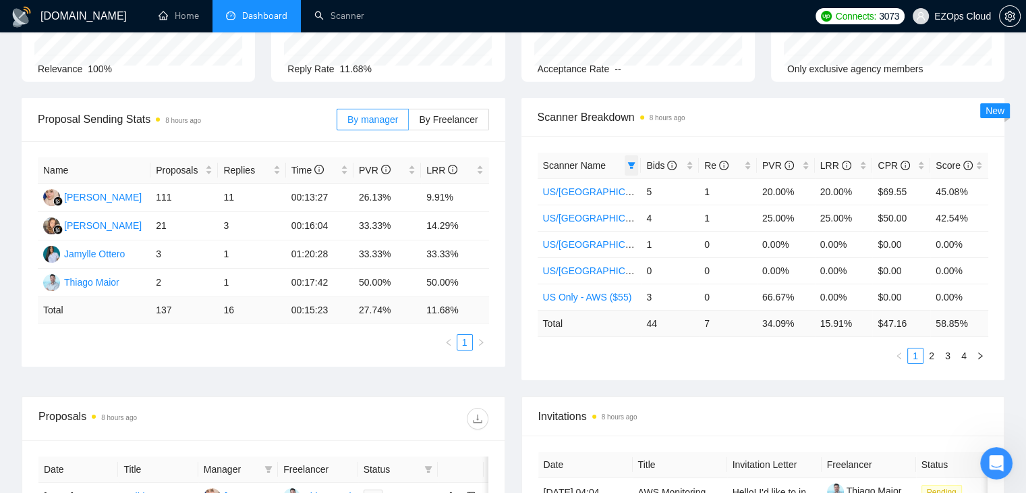
click at [626, 163] on span at bounding box center [631, 165] width 13 height 20
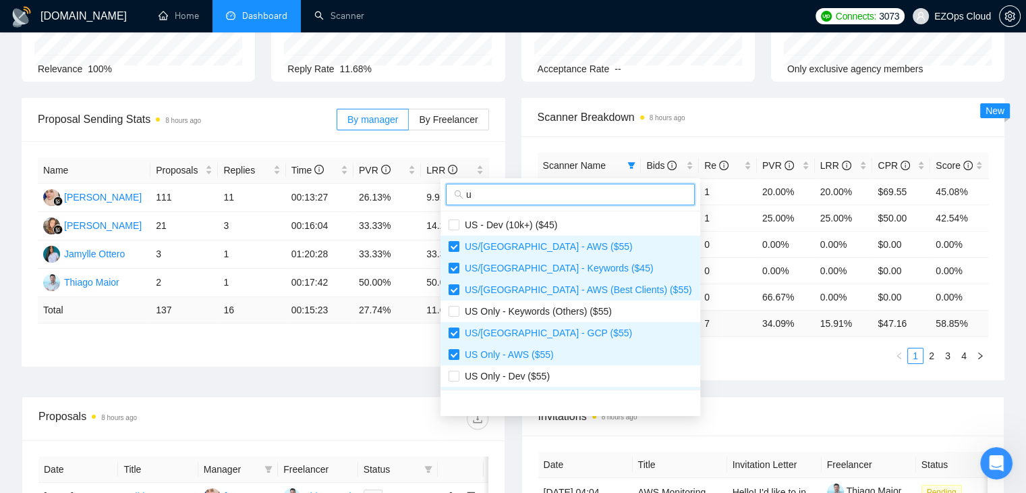
click at [542, 190] on input "u" at bounding box center [576, 194] width 221 height 15
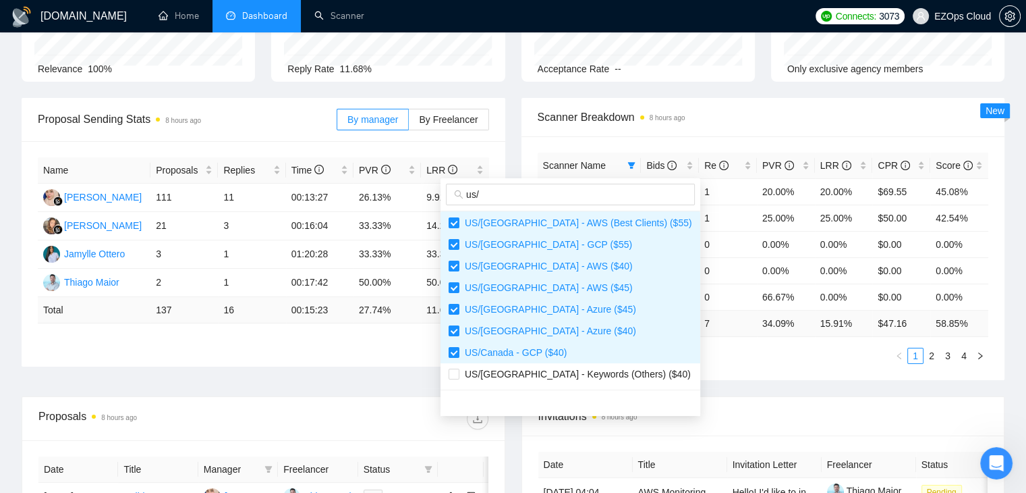
scroll to position [0, 0]
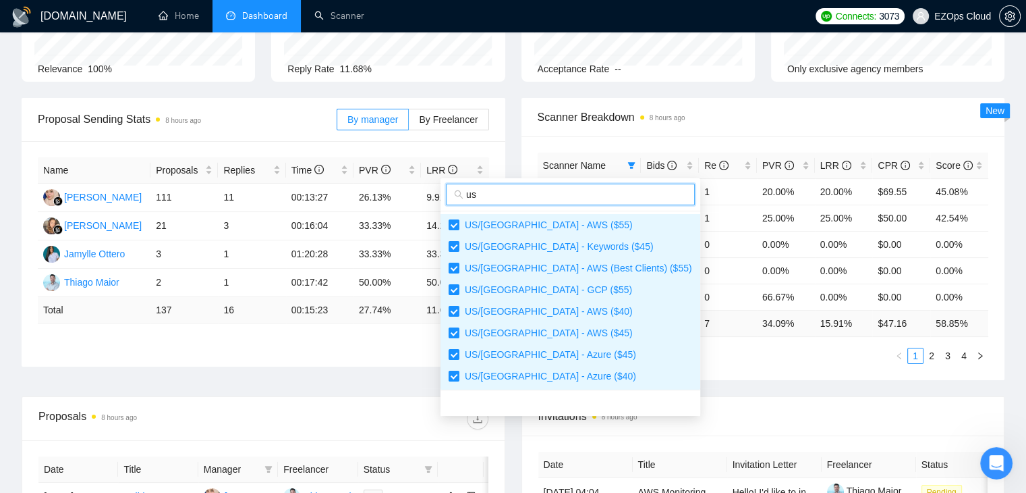
click at [587, 194] on input "us" at bounding box center [576, 194] width 221 height 15
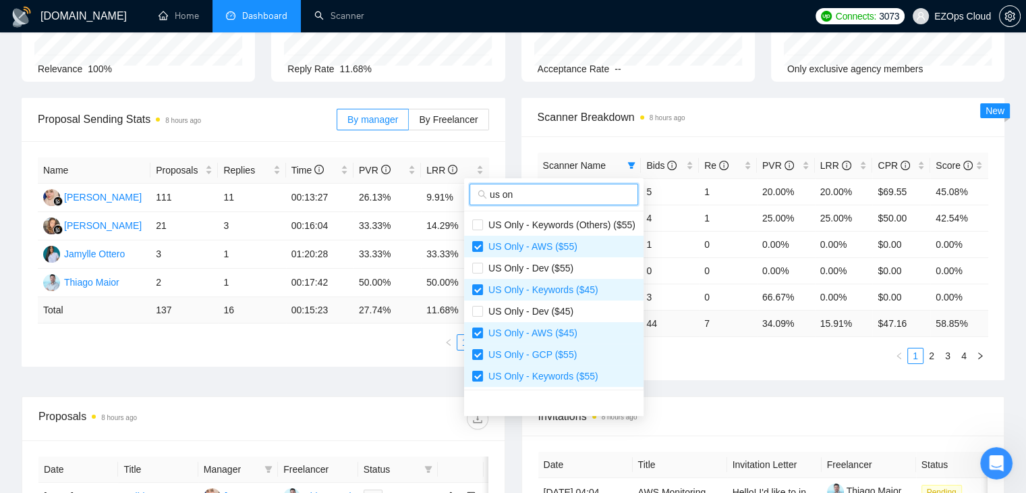
type input "us on"
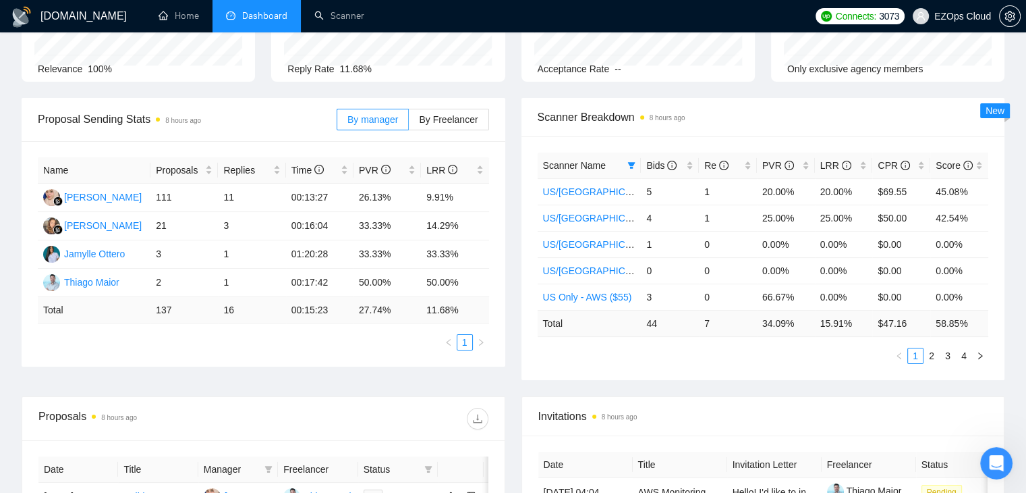
click at [669, 364] on div "Scanner Name Bids Re PVR LRR CPR Score [GEOGRAPHIC_DATA]/[GEOGRAPHIC_DATA] - AW…" at bounding box center [764, 258] width 484 height 244
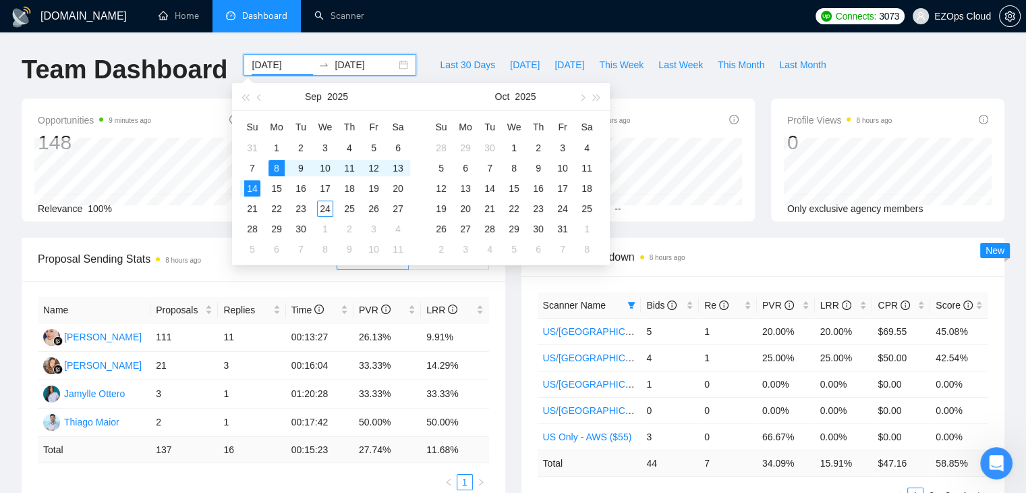
click at [280, 68] on input "[DATE]" at bounding box center [282, 64] width 61 height 15
type input "[DATE]"
click at [271, 190] on div "15" at bounding box center [277, 188] width 16 height 16
type input "[DATE]"
click at [251, 214] on div "21" at bounding box center [252, 208] width 16 height 16
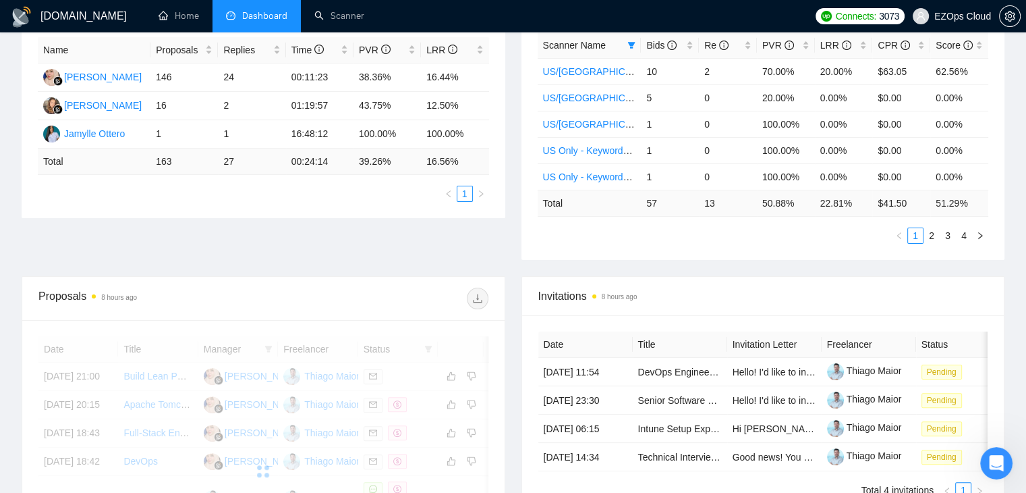
scroll to position [59, 0]
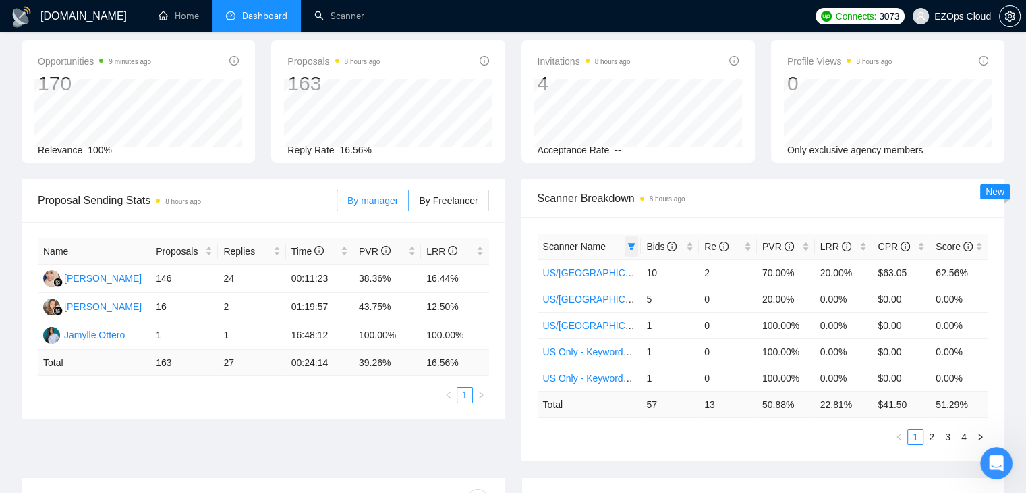
click at [634, 240] on span at bounding box center [631, 246] width 13 height 20
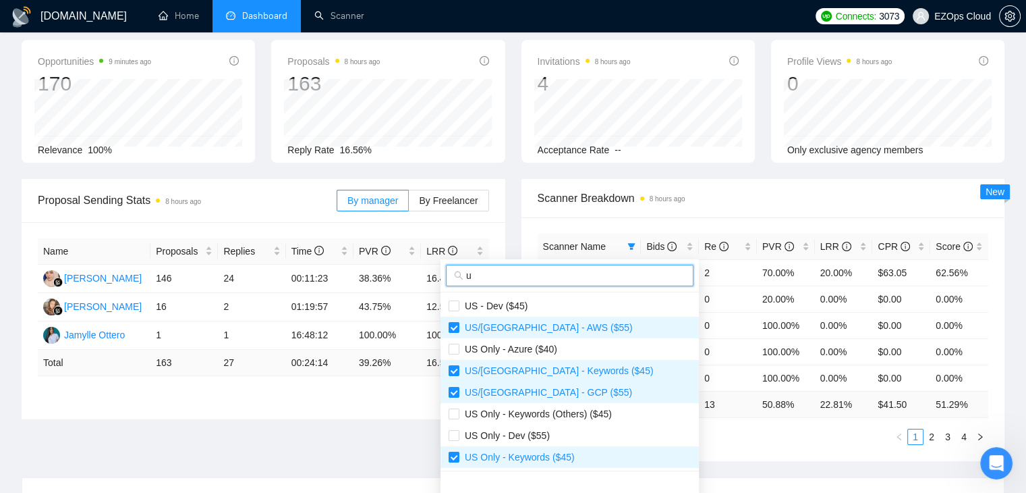
click at [556, 273] on input "u" at bounding box center [575, 275] width 219 height 15
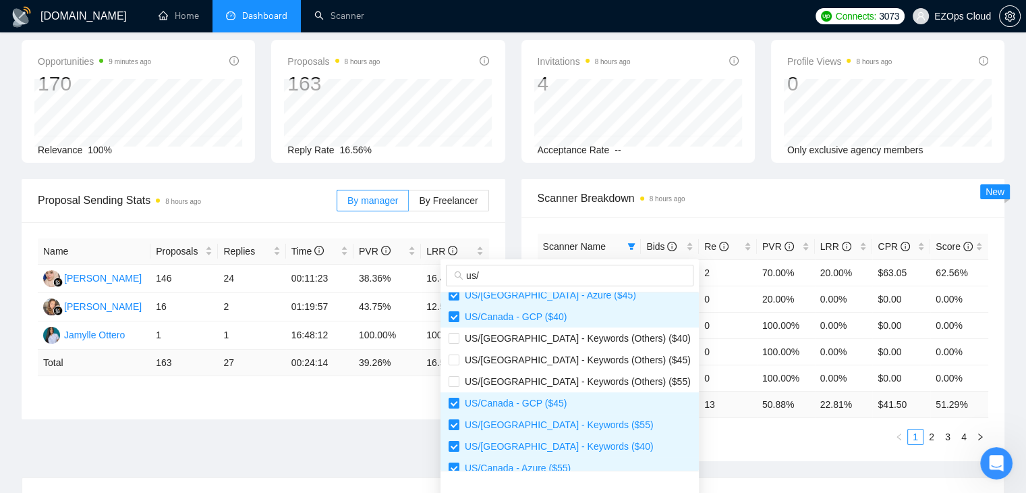
scroll to position [130, 0]
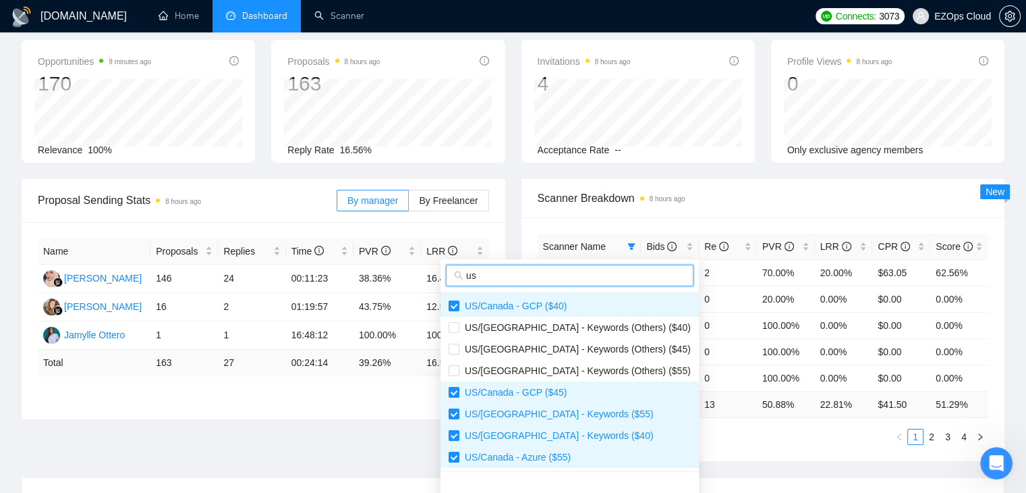
click at [553, 279] on input "us" at bounding box center [575, 275] width 219 height 15
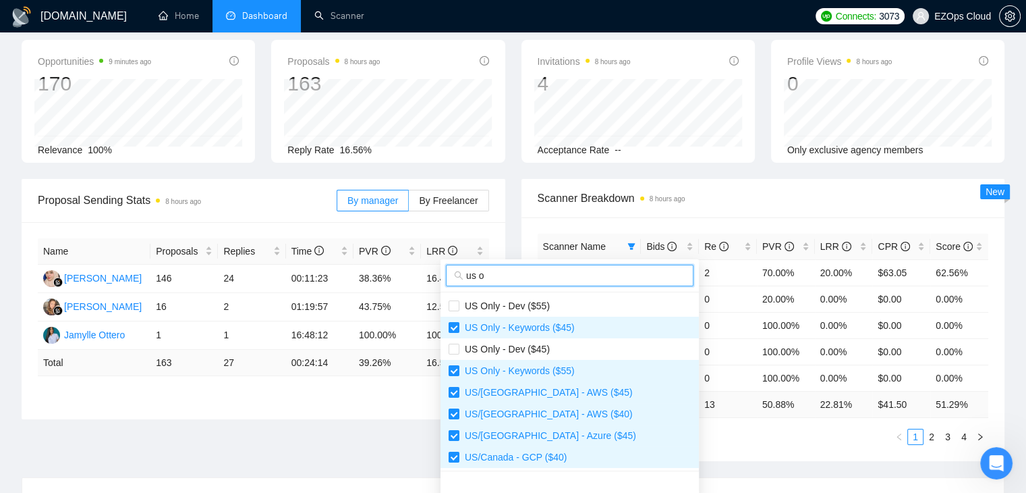
scroll to position [22, 0]
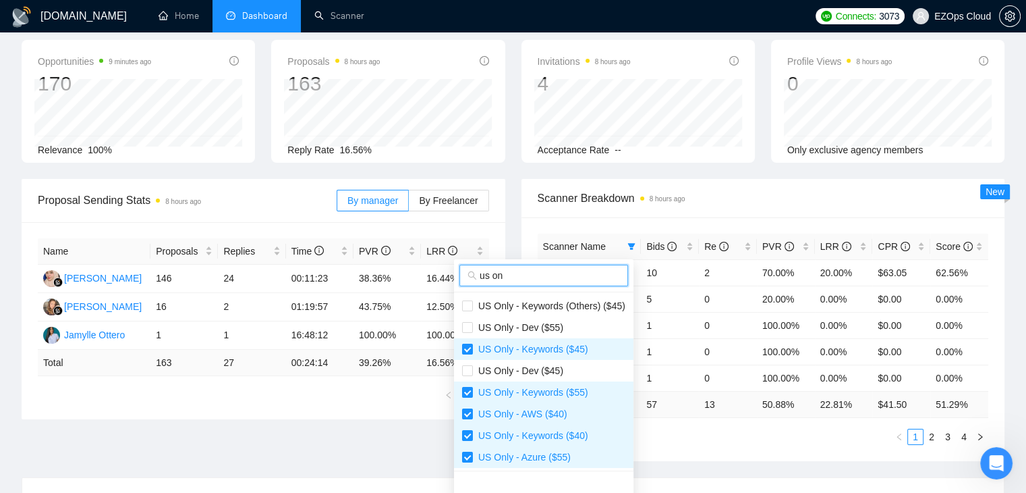
type input "us on"
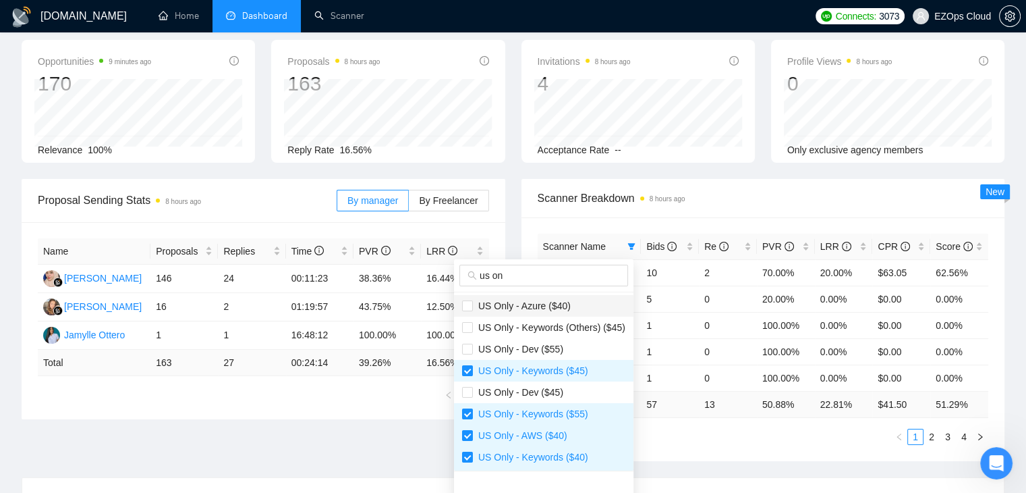
click at [575, 295] on li "US Only - Azure ($40)" at bounding box center [544, 306] width 180 height 22
checkbox input "true"
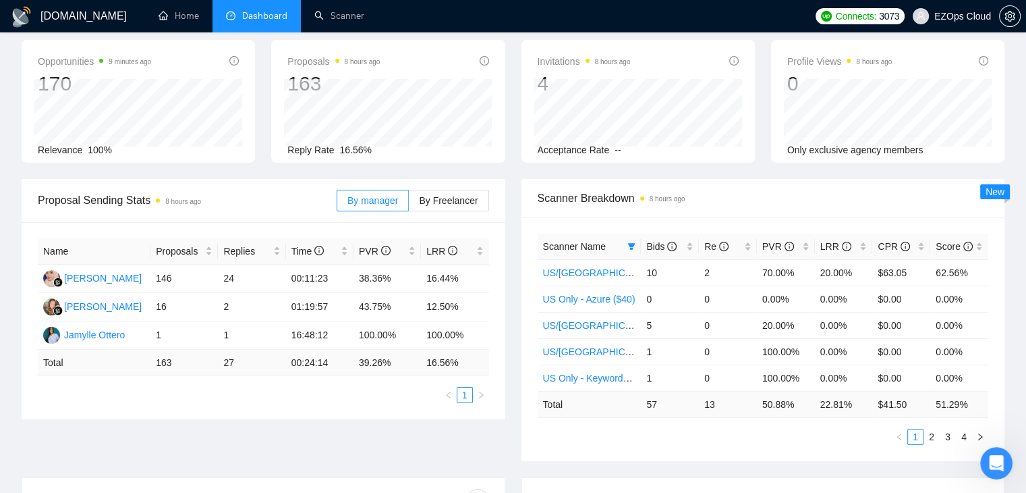
click at [759, 209] on div "Scanner Breakdown 8 hours ago" at bounding box center [763, 198] width 451 height 38
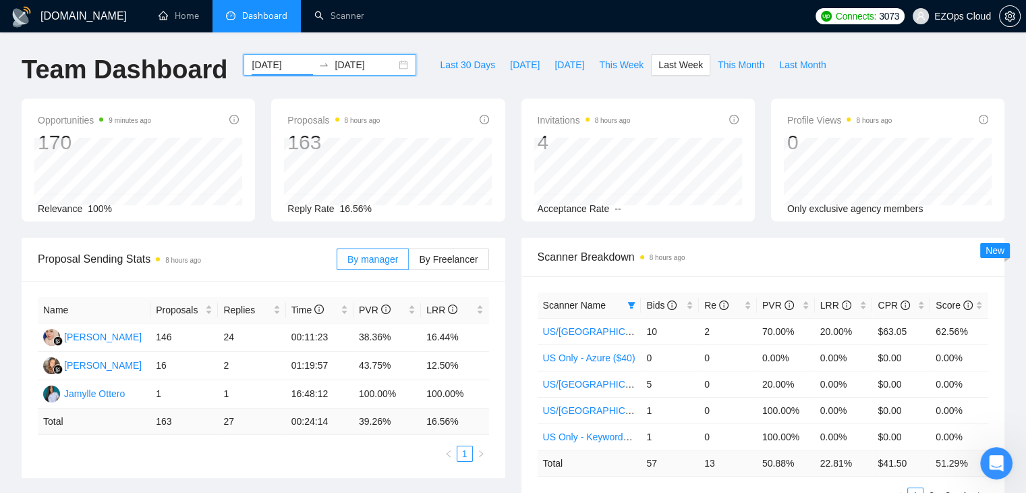
click at [262, 65] on input "[DATE]" at bounding box center [282, 64] width 61 height 15
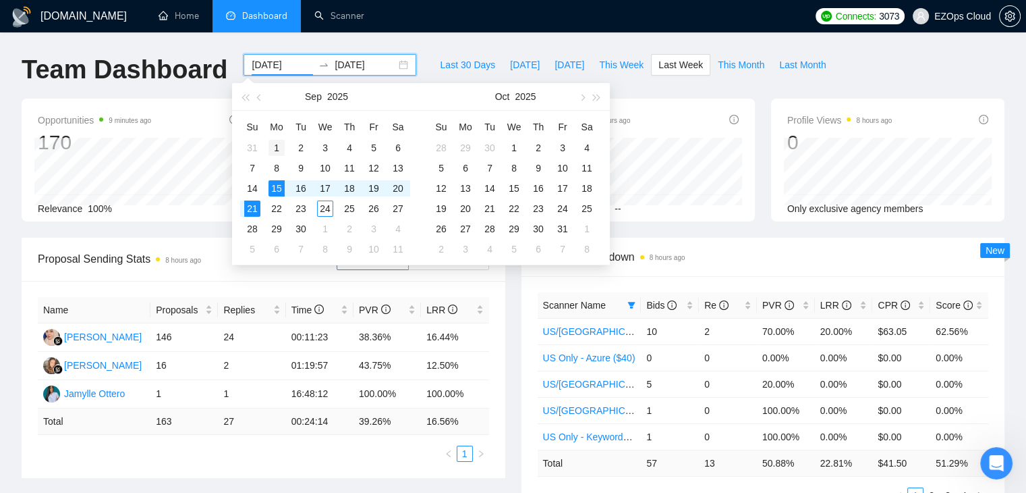
type input "[DATE]"
click at [273, 151] on div "1" at bounding box center [277, 148] width 16 height 16
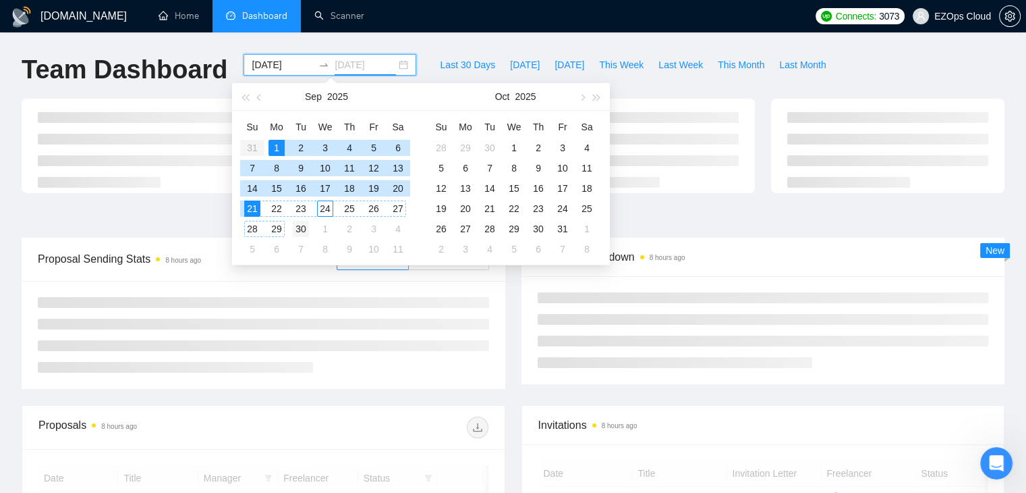
type input "[DATE]"
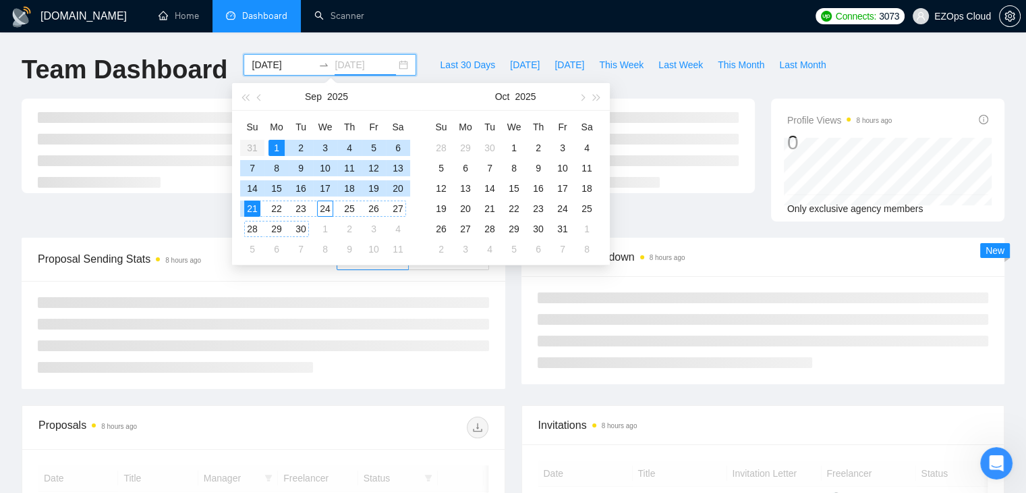
click at [300, 231] on div "30" at bounding box center [301, 229] width 16 height 16
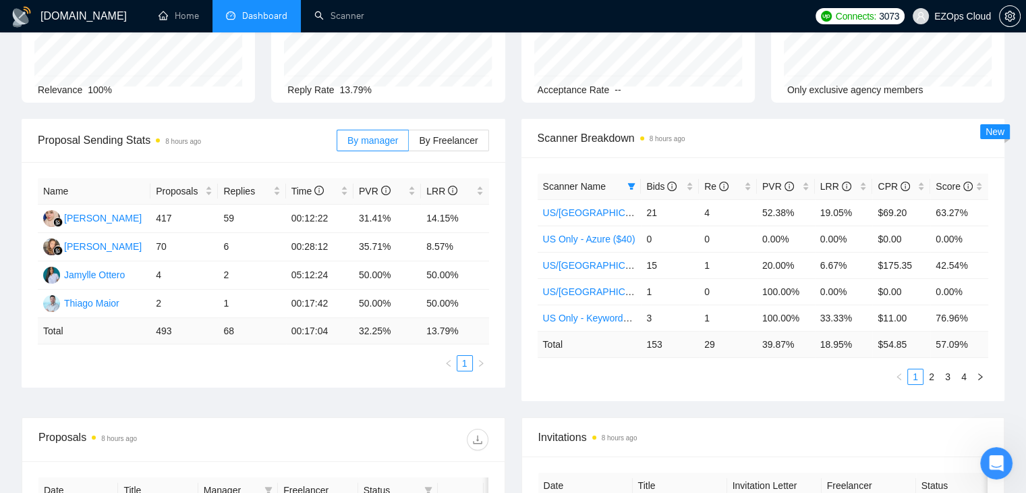
scroll to position [128, 0]
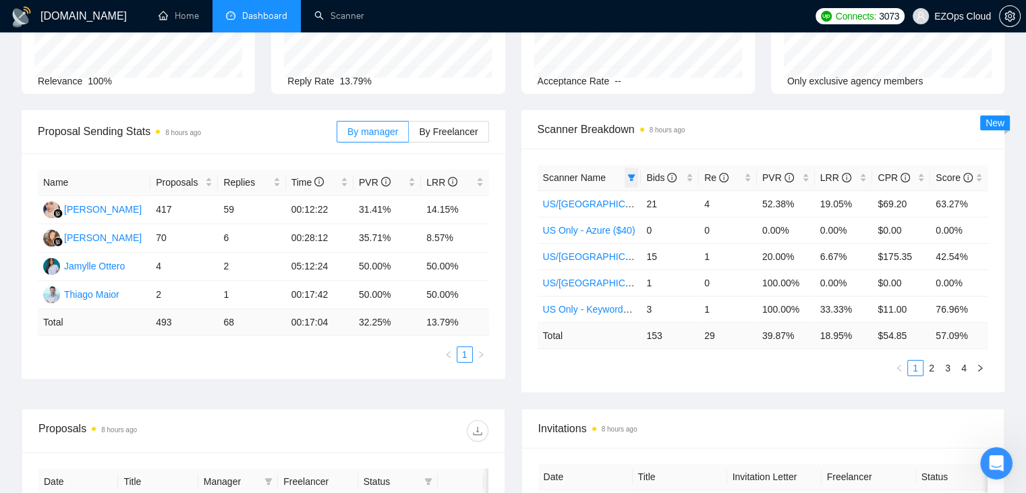
click at [632, 184] on span at bounding box center [631, 177] width 13 height 20
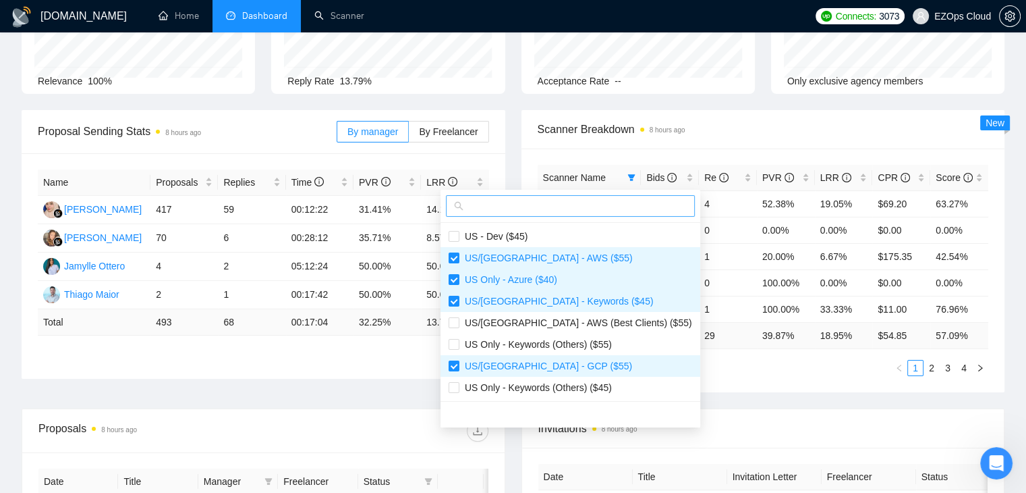
click at [540, 206] on input "text" at bounding box center [576, 205] width 221 height 15
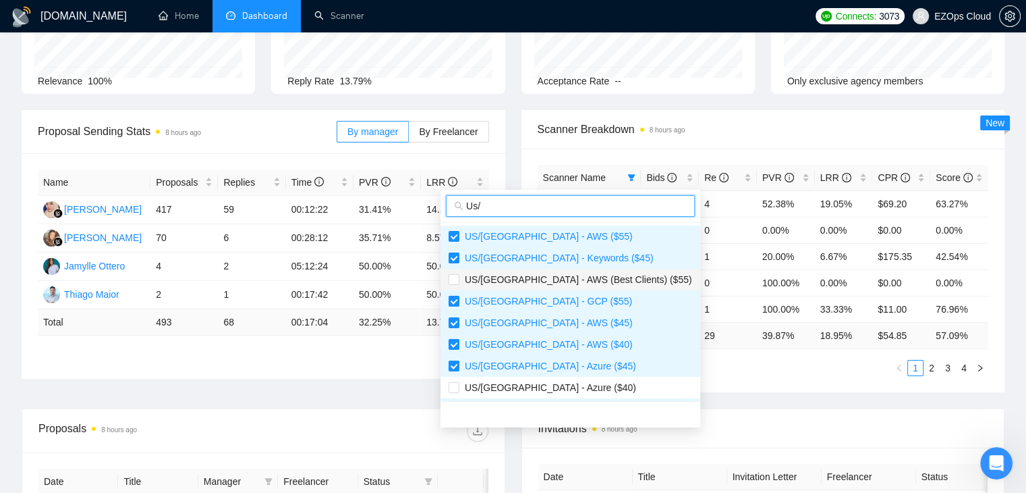
type input "Us/"
click at [602, 277] on span "US/[GEOGRAPHIC_DATA] - AWS (Best Clients) ($55)" at bounding box center [576, 279] width 233 height 11
checkbox input "true"
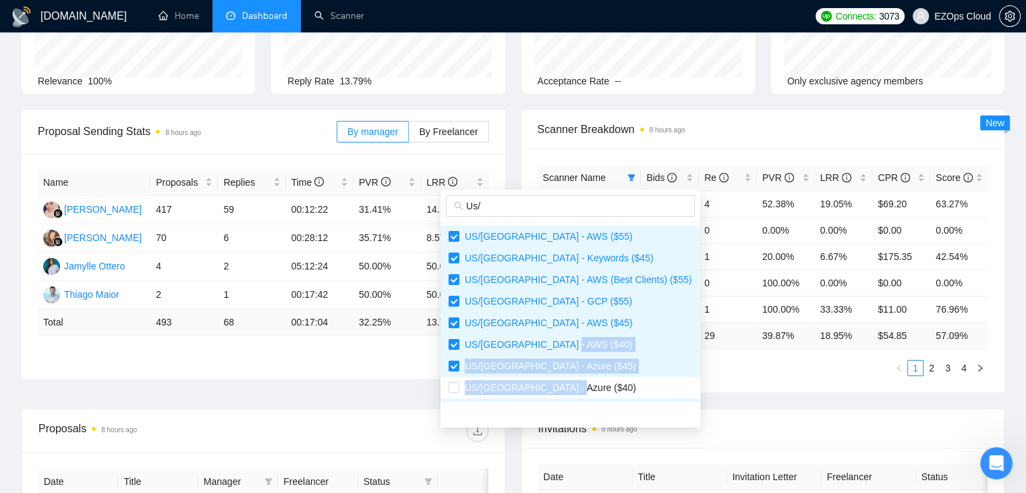
drag, startPoint x: 575, startPoint y: 391, endPoint x: 632, endPoint y: 345, distance: 72.9
click at [632, 345] on ul "US/[GEOGRAPHIC_DATA] - AWS ($55) [GEOGRAPHIC_DATA]/[GEOGRAPHIC_DATA] - Keywords…" at bounding box center [571, 312] width 260 height 178
click at [530, 384] on span "US/[GEOGRAPHIC_DATA] - Azure ($40)" at bounding box center [548, 387] width 177 height 11
checkbox input "true"
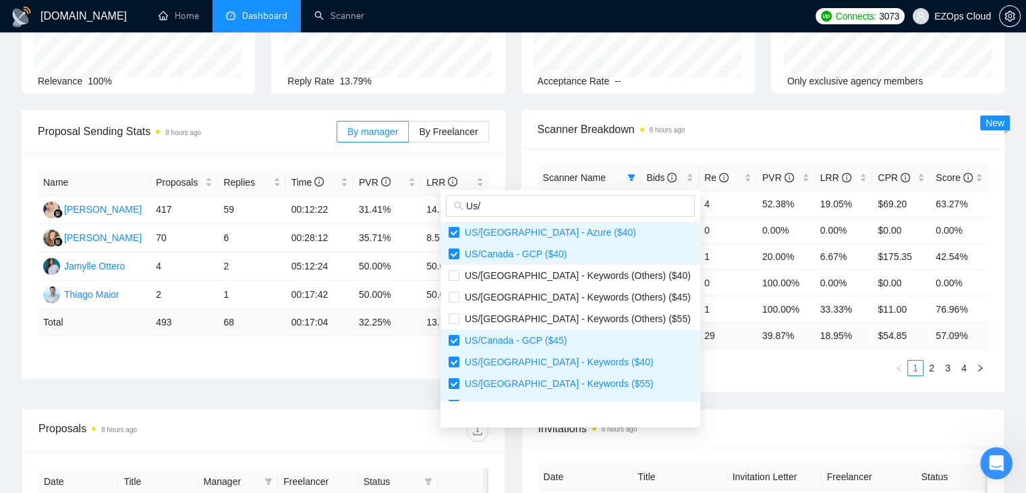
scroll to position [173, 0]
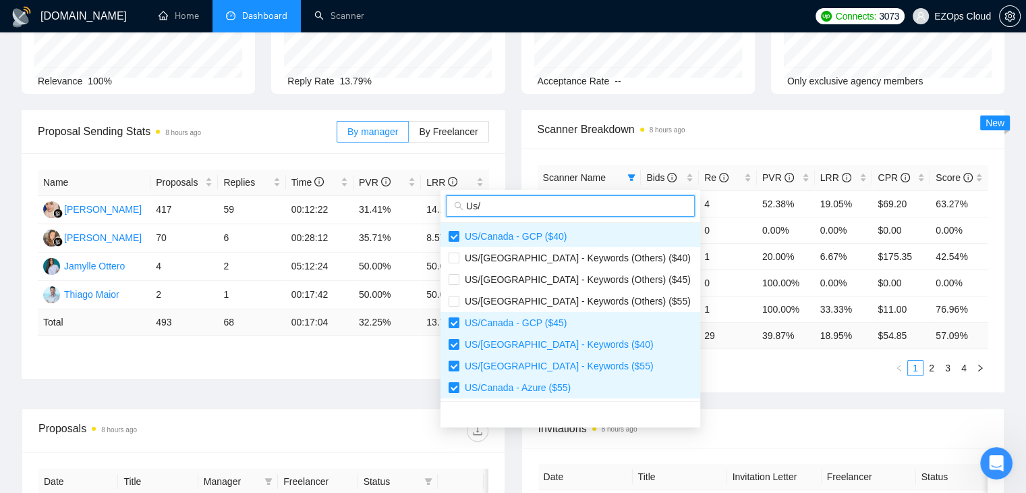
click at [530, 206] on input "Us/" at bounding box center [576, 205] width 221 height 15
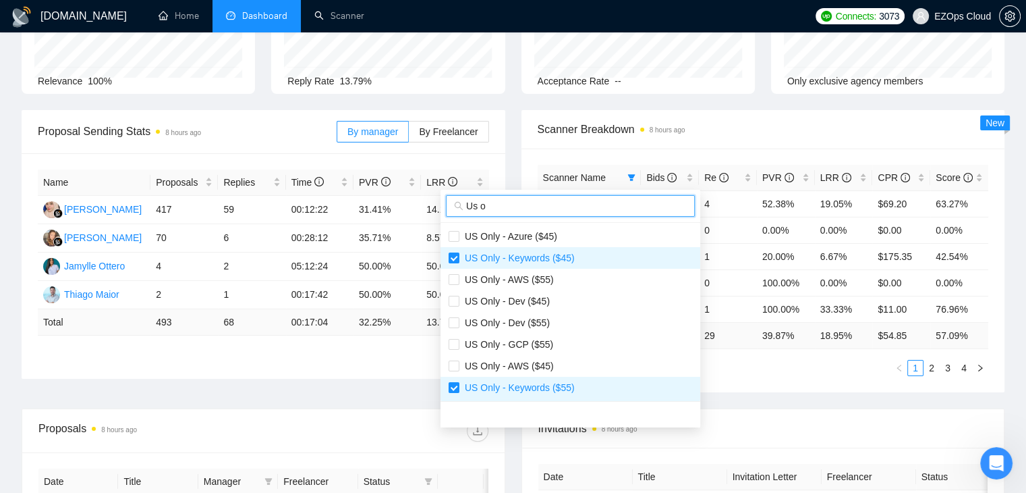
scroll to position [70, 0]
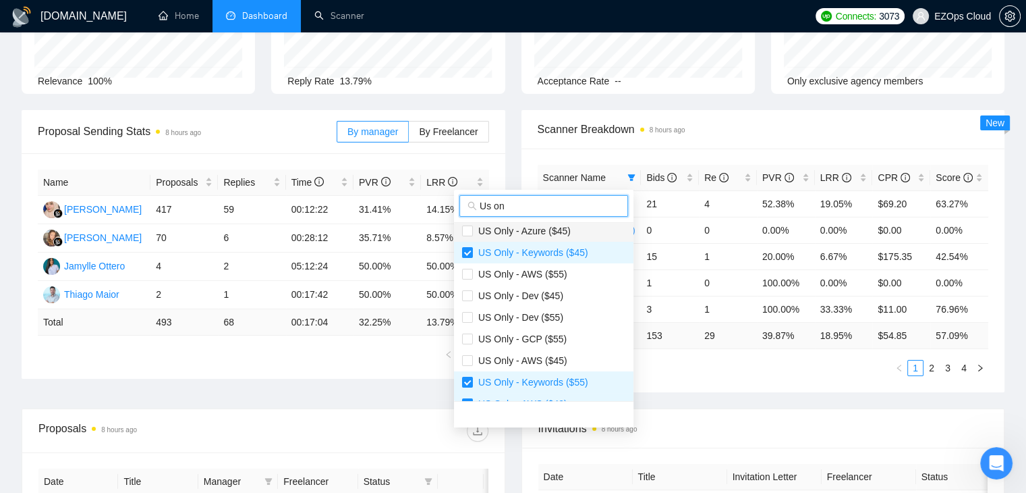
type input "Us on"
click at [539, 233] on span "US Only - Azure ($45)" at bounding box center [522, 230] width 98 height 11
checkbox input "true"
click at [535, 271] on span "US Only - AWS ($55)" at bounding box center [520, 274] width 94 height 11
checkbox input "true"
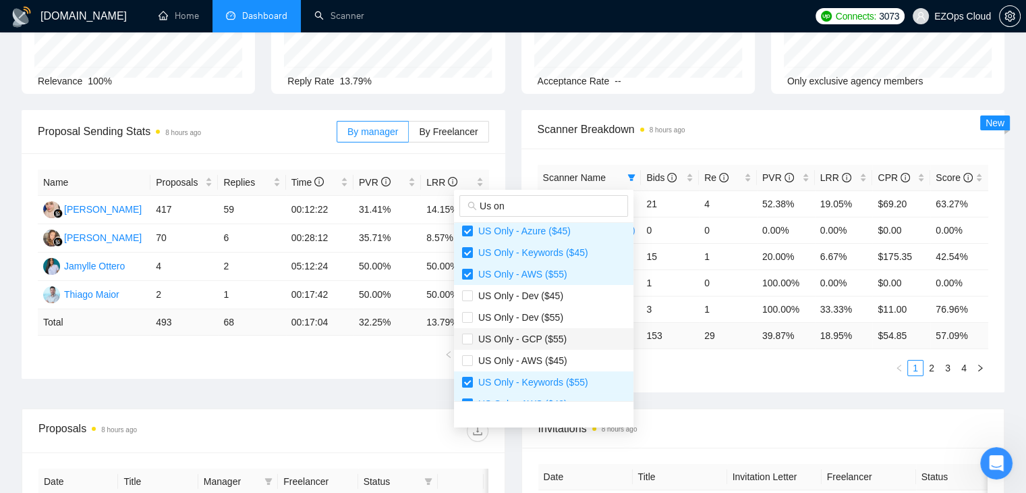
click at [536, 338] on span "US Only - GCP ($55)" at bounding box center [520, 338] width 94 height 11
checkbox input "true"
click at [539, 360] on span "US Only - AWS ($45)" at bounding box center [520, 360] width 94 height 11
checkbox input "true"
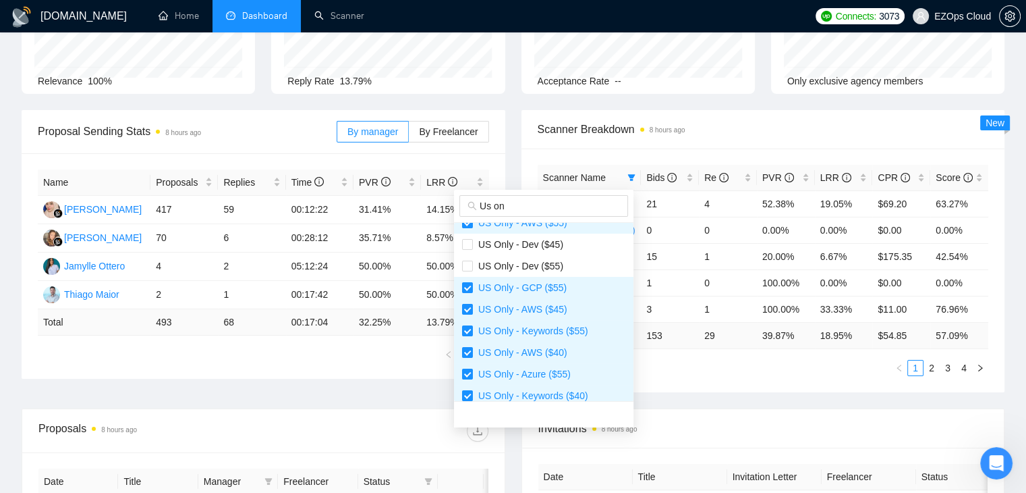
scroll to position [130, 0]
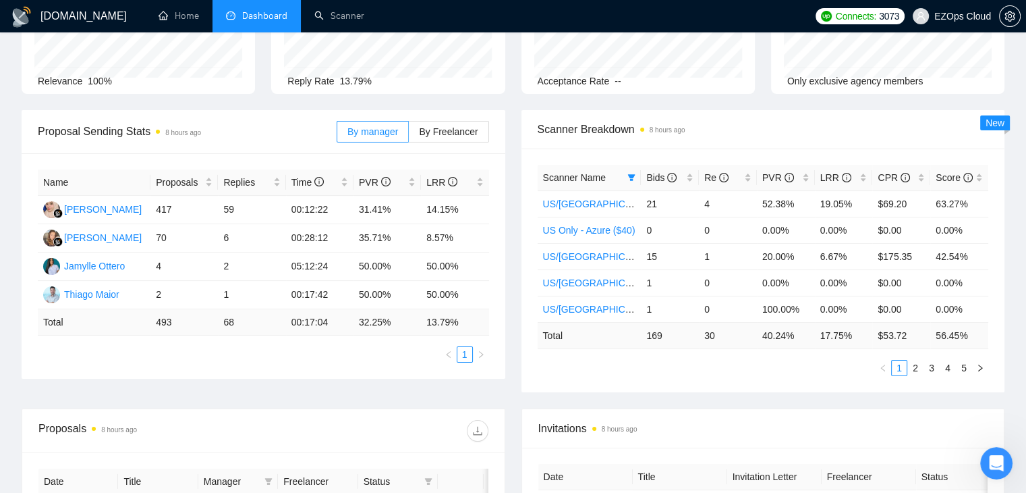
click at [721, 372] on ul "1 2 3 4 5" at bounding box center [763, 368] width 451 height 16
click at [188, 22] on link "Home" at bounding box center [179, 15] width 40 height 11
click at [188, 22] on li "Home" at bounding box center [178, 16] width 67 height 32
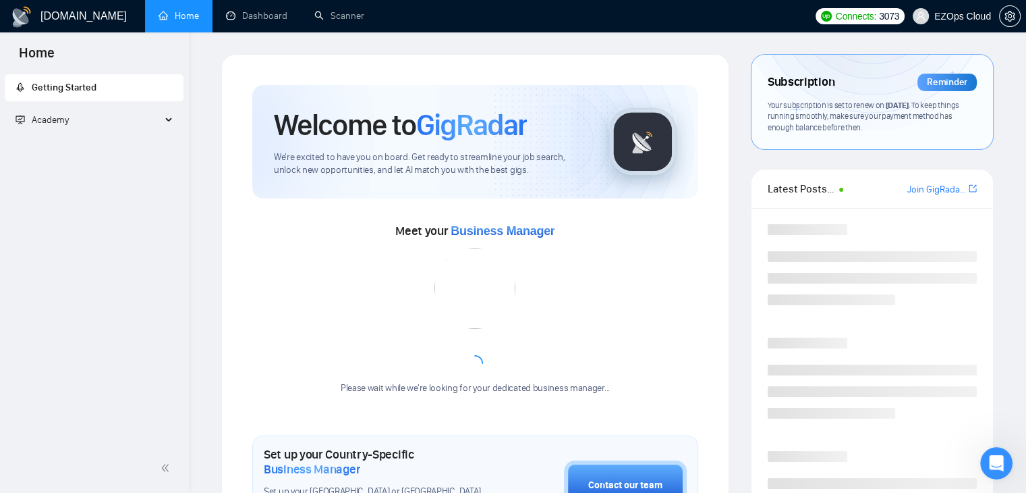
click at [188, 22] on link "Home" at bounding box center [179, 15] width 40 height 11
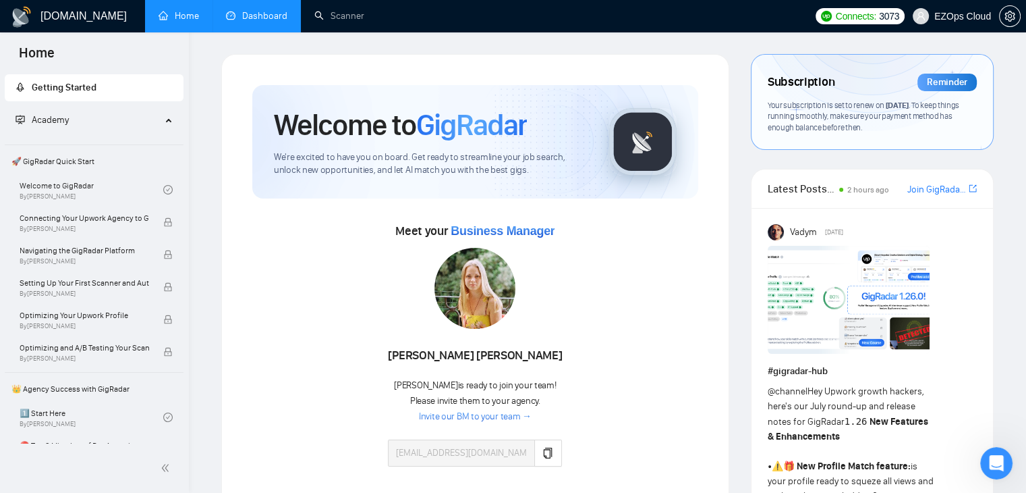
click at [248, 10] on link "Dashboard" at bounding box center [256, 15] width 61 height 11
